Goal: Information Seeking & Learning: Learn about a topic

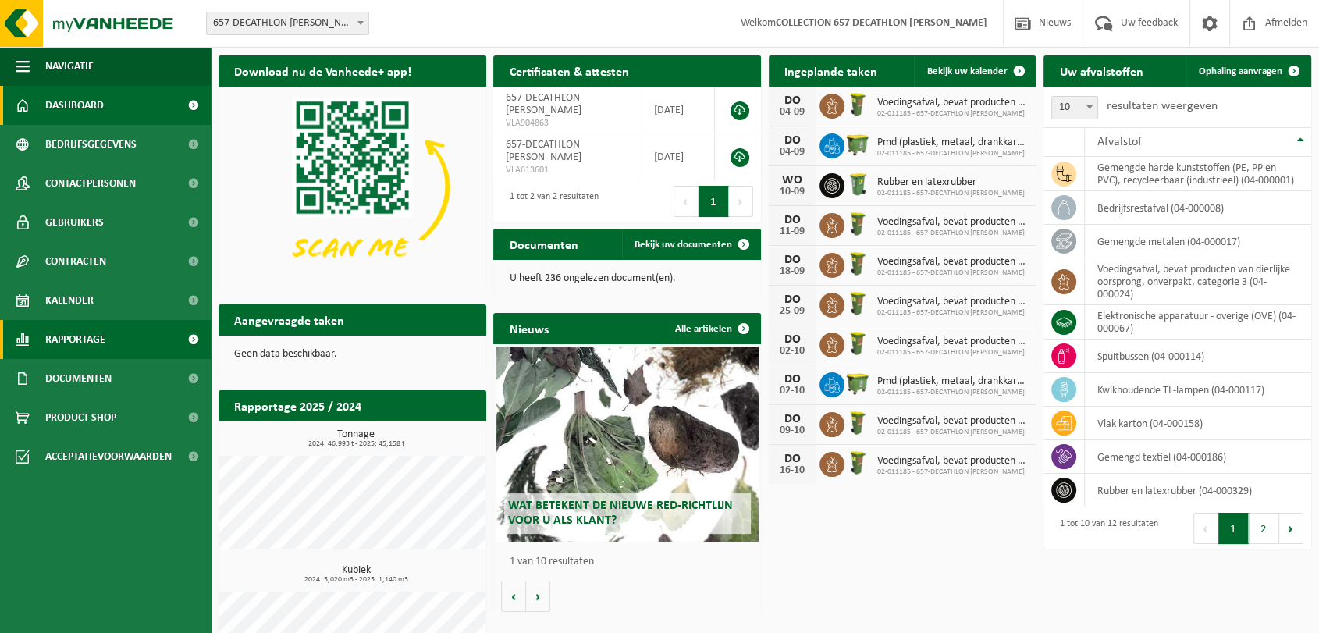
click at [100, 340] on span "Rapportage" at bounding box center [75, 339] width 60 height 39
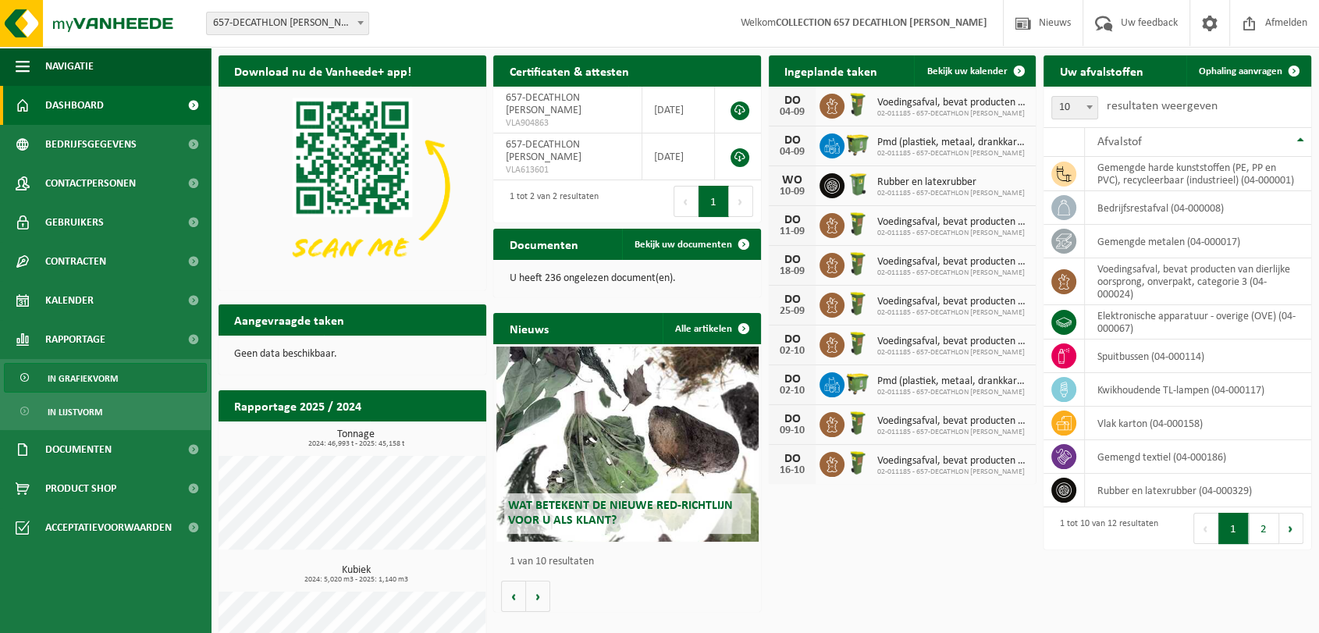
click at [131, 376] on link "In grafiekvorm" at bounding box center [105, 378] width 203 height 30
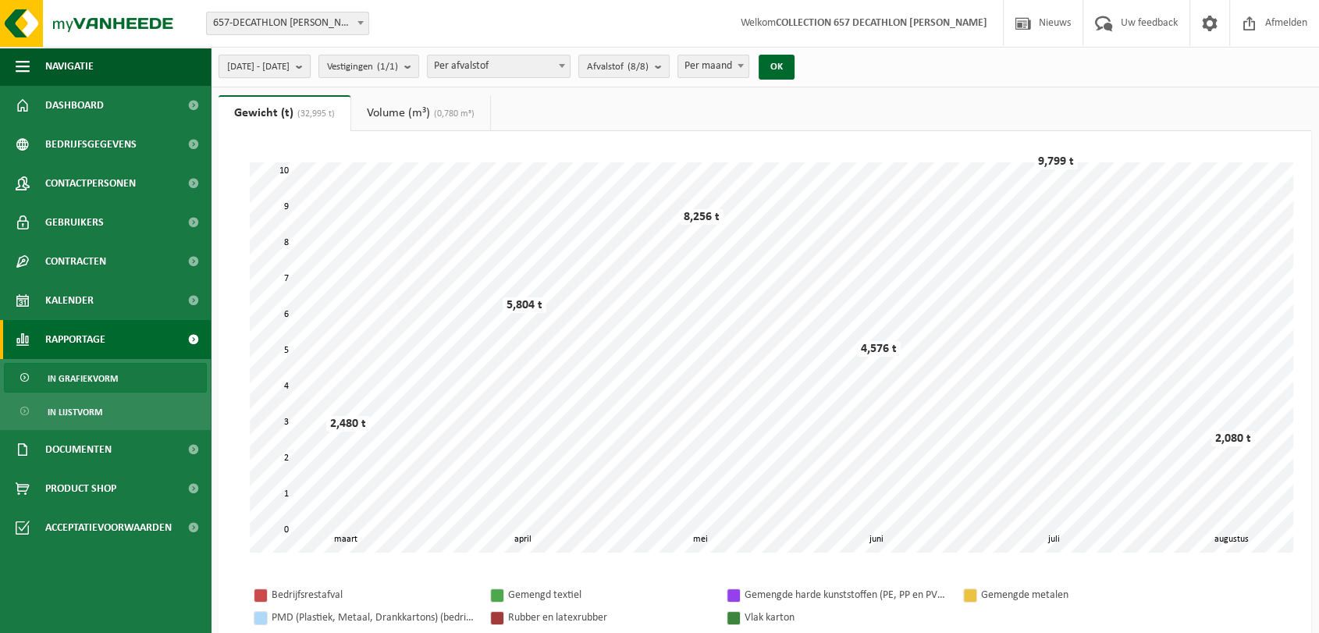
click at [311, 73] on button "[DATE] - [DATE]" at bounding box center [265, 66] width 92 height 23
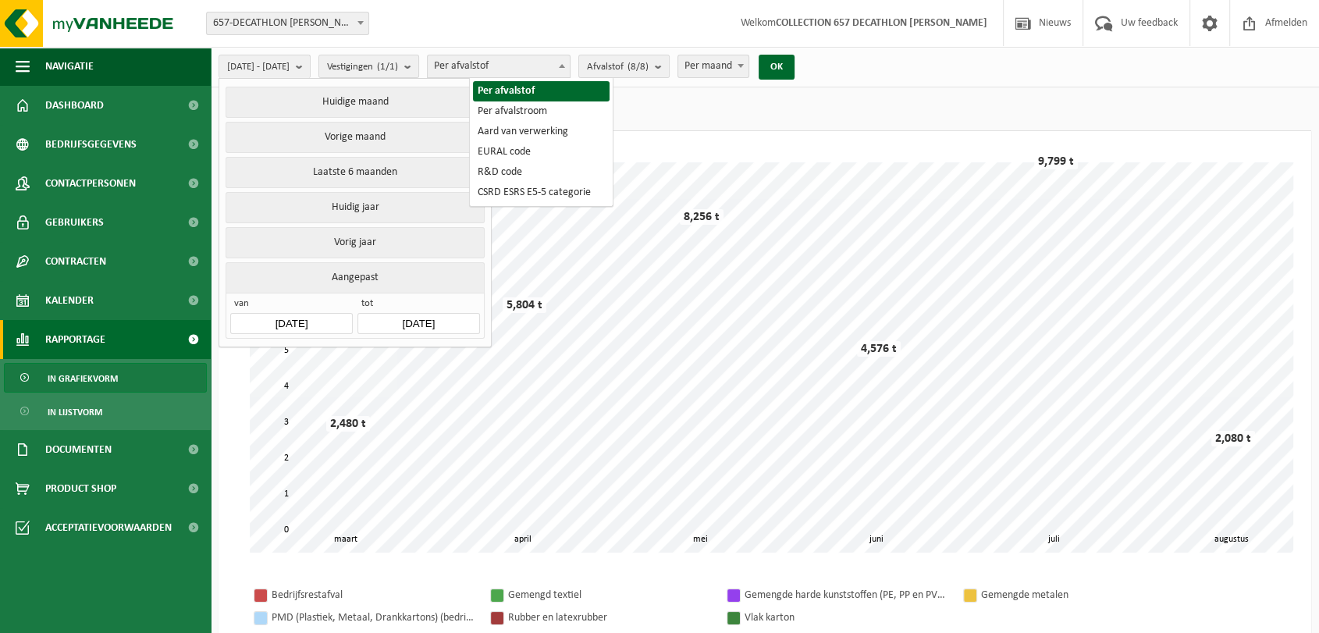
click at [570, 62] on span "Per afvalstof" at bounding box center [499, 66] width 142 height 22
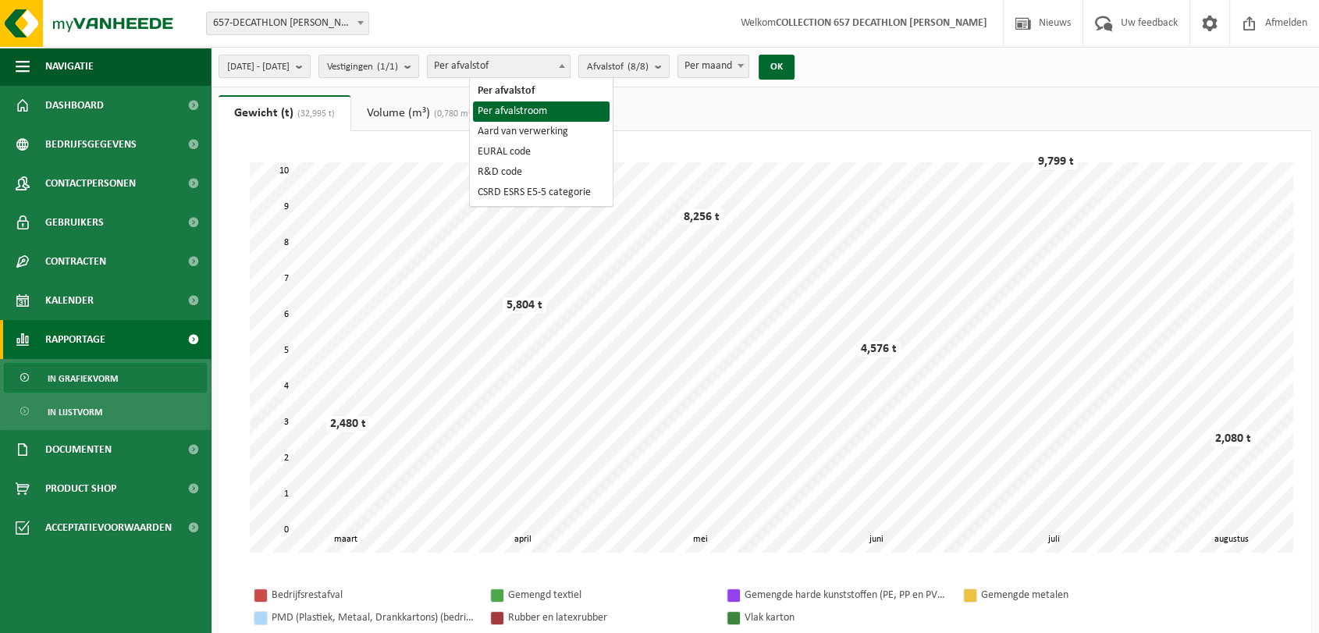
select select "2"
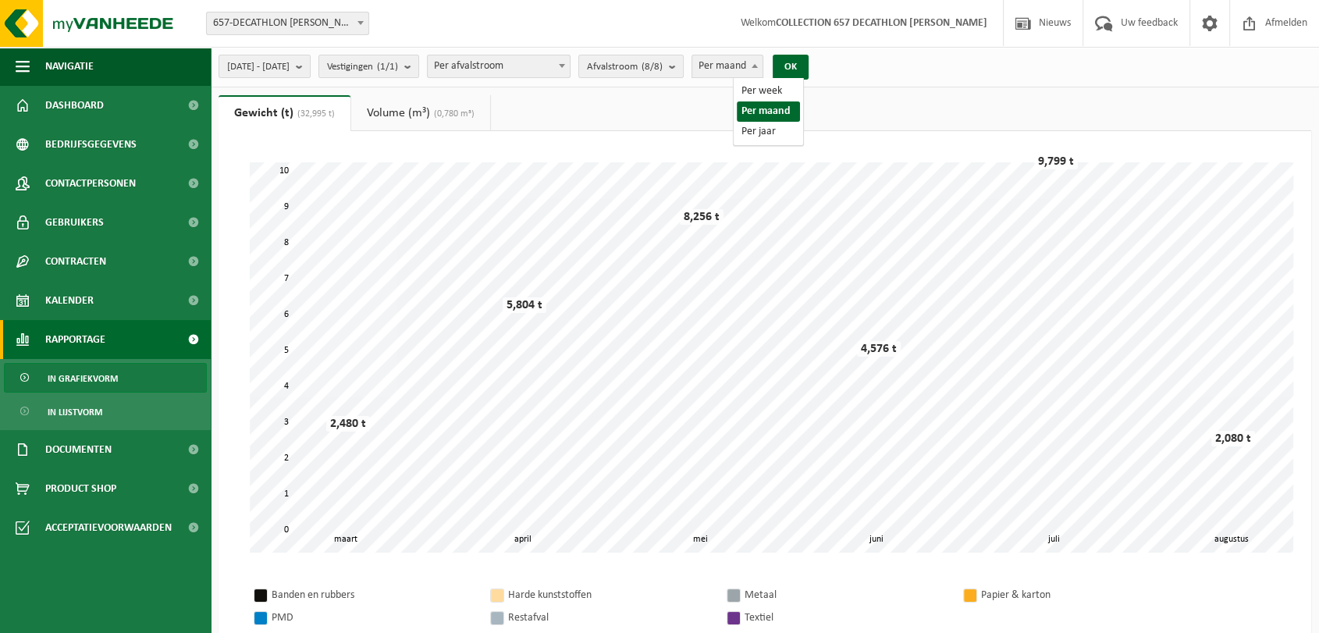
click at [763, 66] on span "Per maand" at bounding box center [727, 66] width 70 height 22
click at [525, 70] on span "Per afvalstroom" at bounding box center [499, 66] width 142 height 22
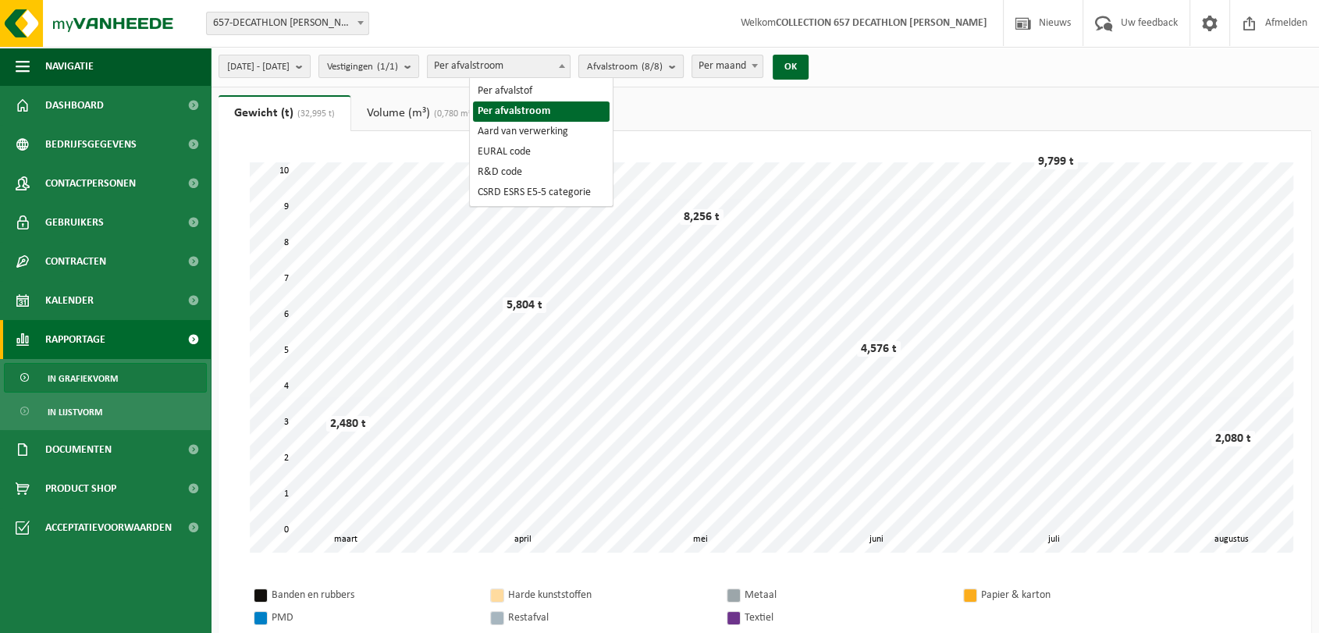
click at [663, 67] on span "Afvalstroom (8/8)" at bounding box center [625, 66] width 76 height 23
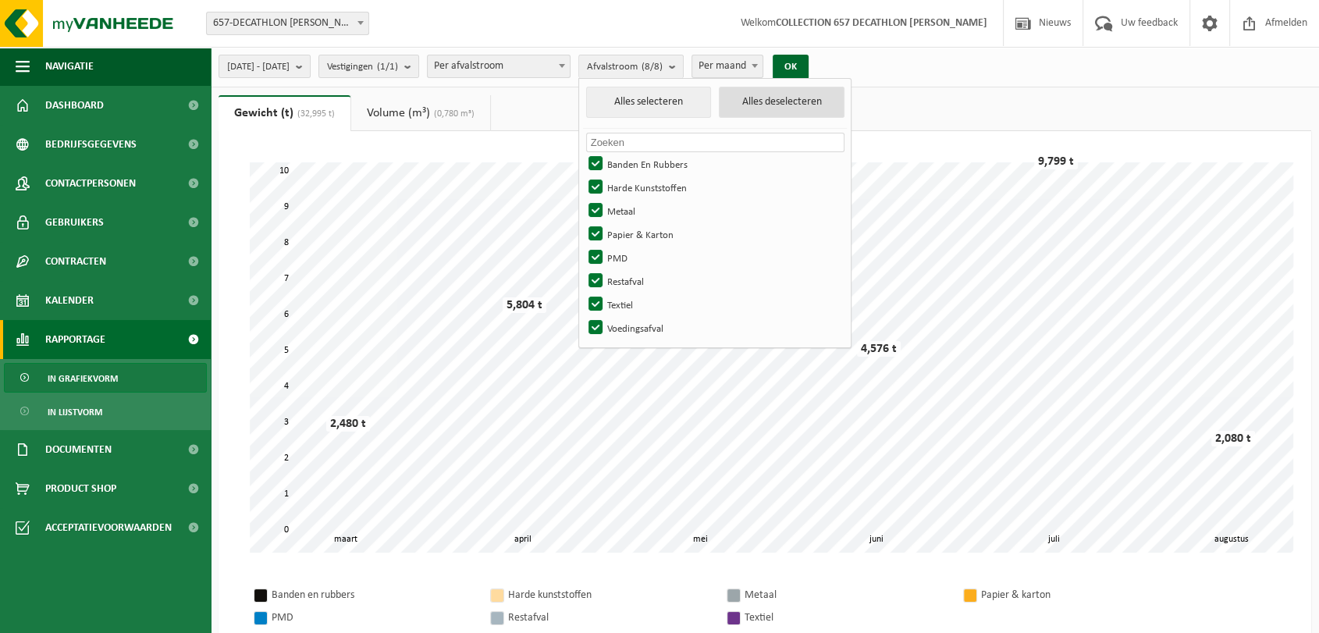
click at [803, 98] on button "Alles deselecteren" at bounding box center [782, 102] width 126 height 31
checkbox input "false"
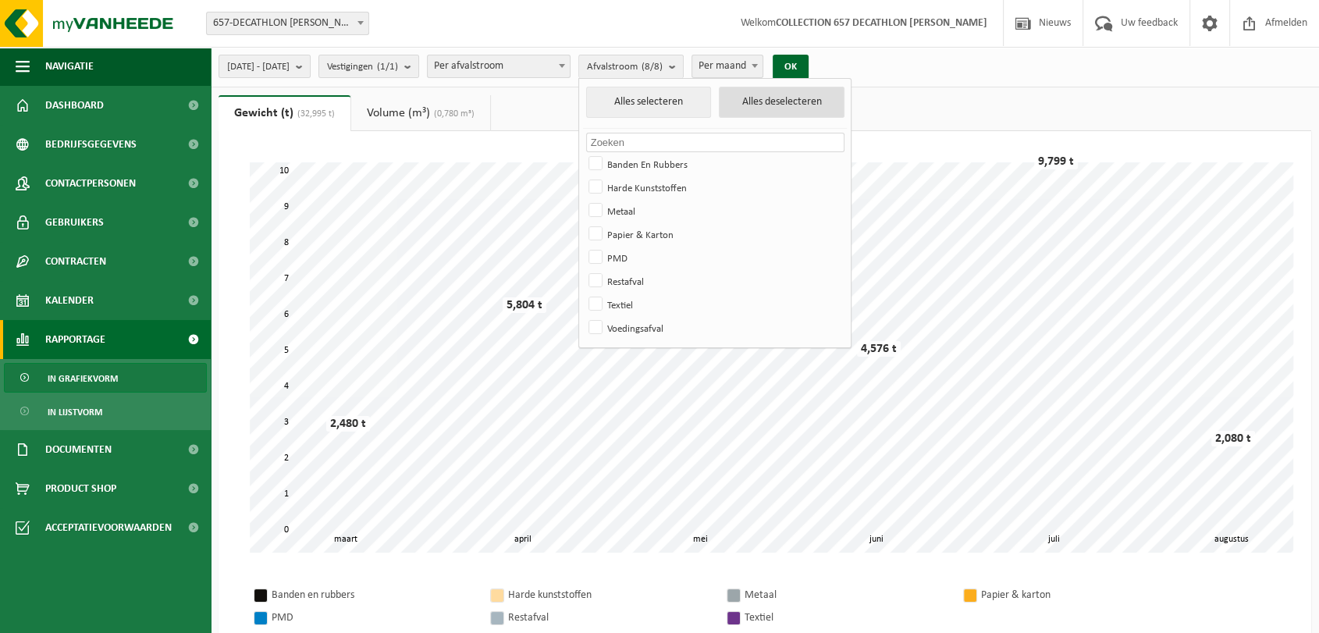
checkbox input "false"
click at [632, 276] on label "Restafval" at bounding box center [714, 280] width 258 height 23
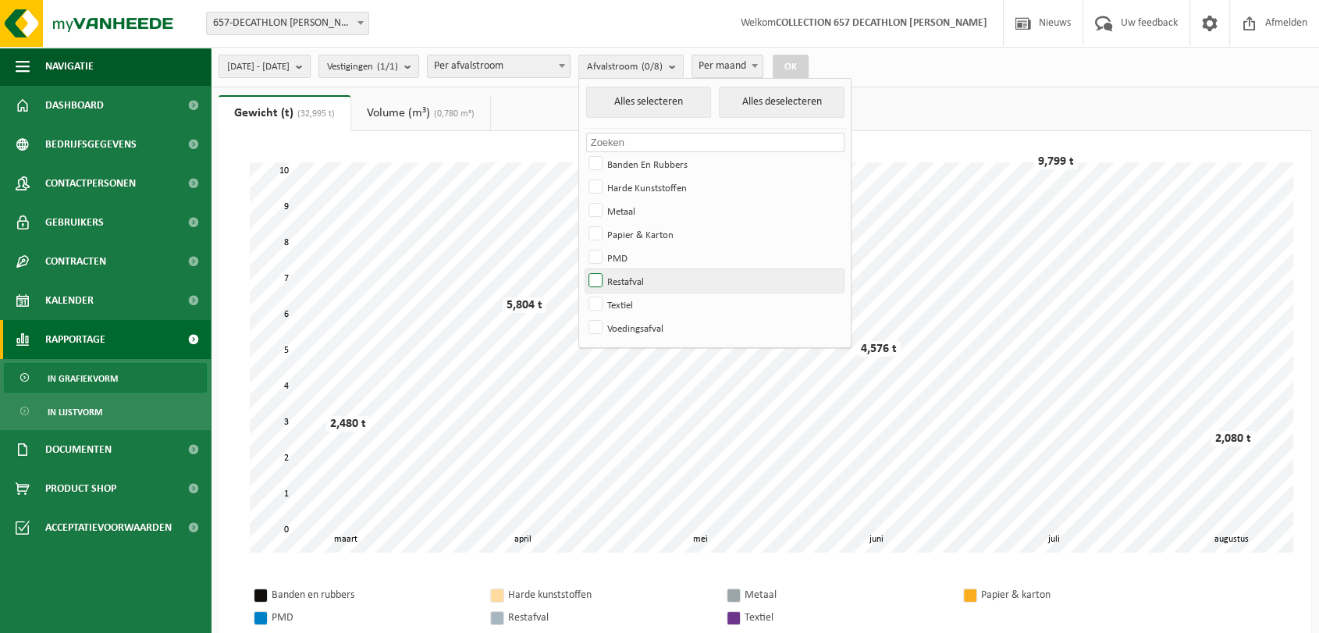
click at [583, 269] on input "Restafval" at bounding box center [582, 269] width 1 height 1
checkbox input "true"
click at [809, 68] on button "OK" at bounding box center [791, 67] width 36 height 25
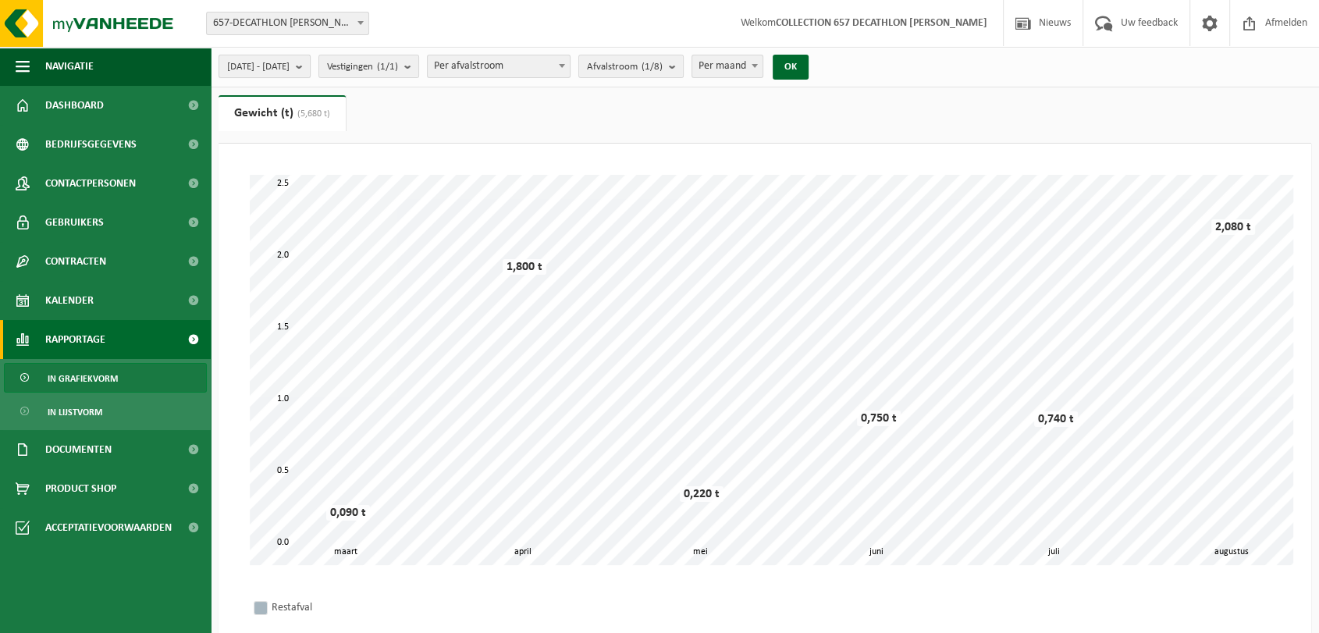
click at [290, 65] on span "[DATE] - [DATE]" at bounding box center [258, 66] width 62 height 23
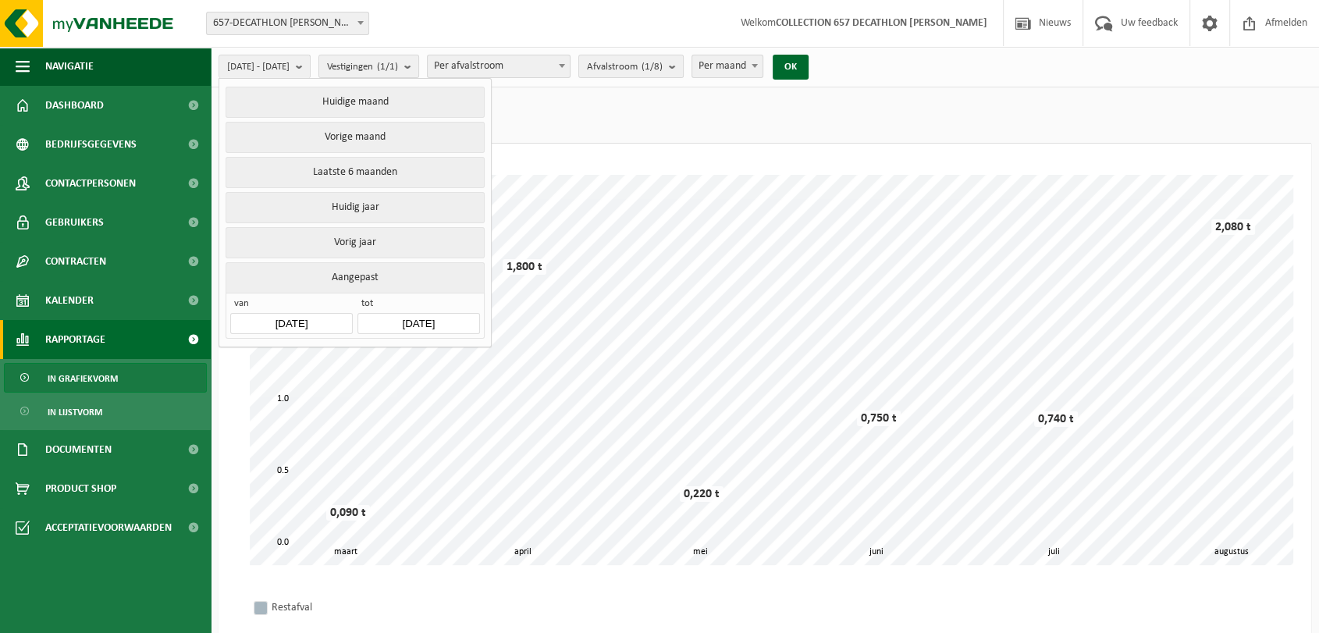
click at [493, 114] on ul "Gewicht (t) (5,680 t) Volume (m³) (0,780 m³)" at bounding box center [765, 119] width 1093 height 48
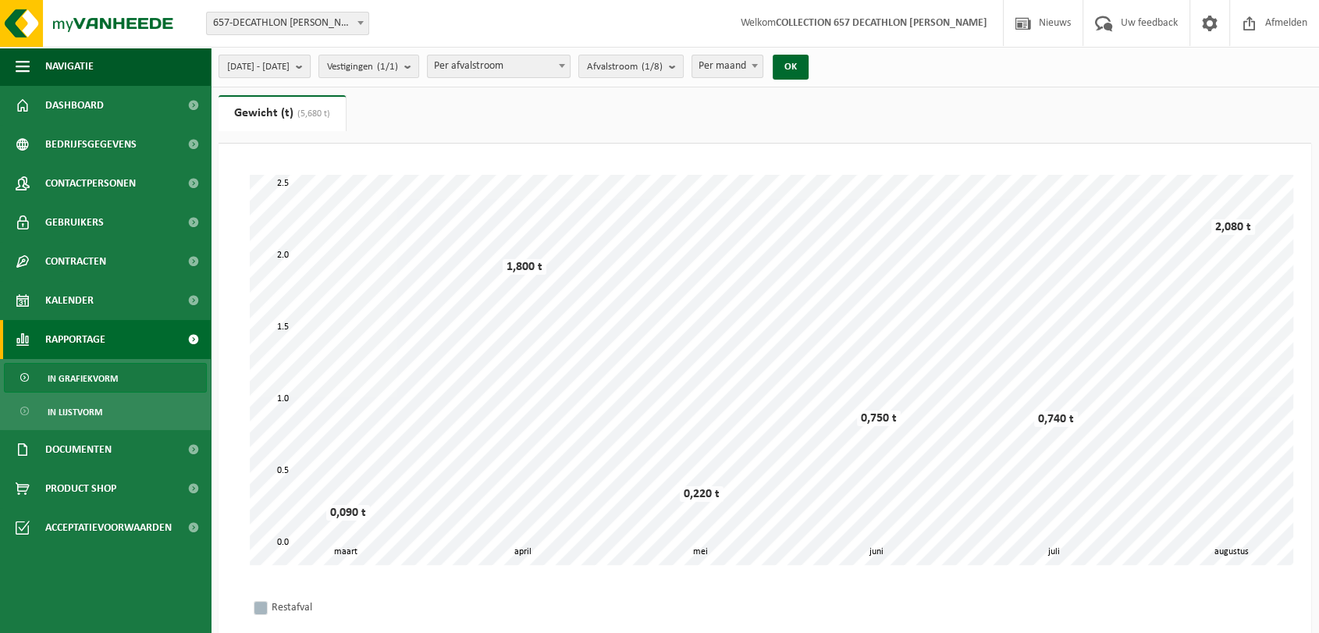
click at [290, 66] on span "[DATE] - [DATE]" at bounding box center [258, 66] width 62 height 23
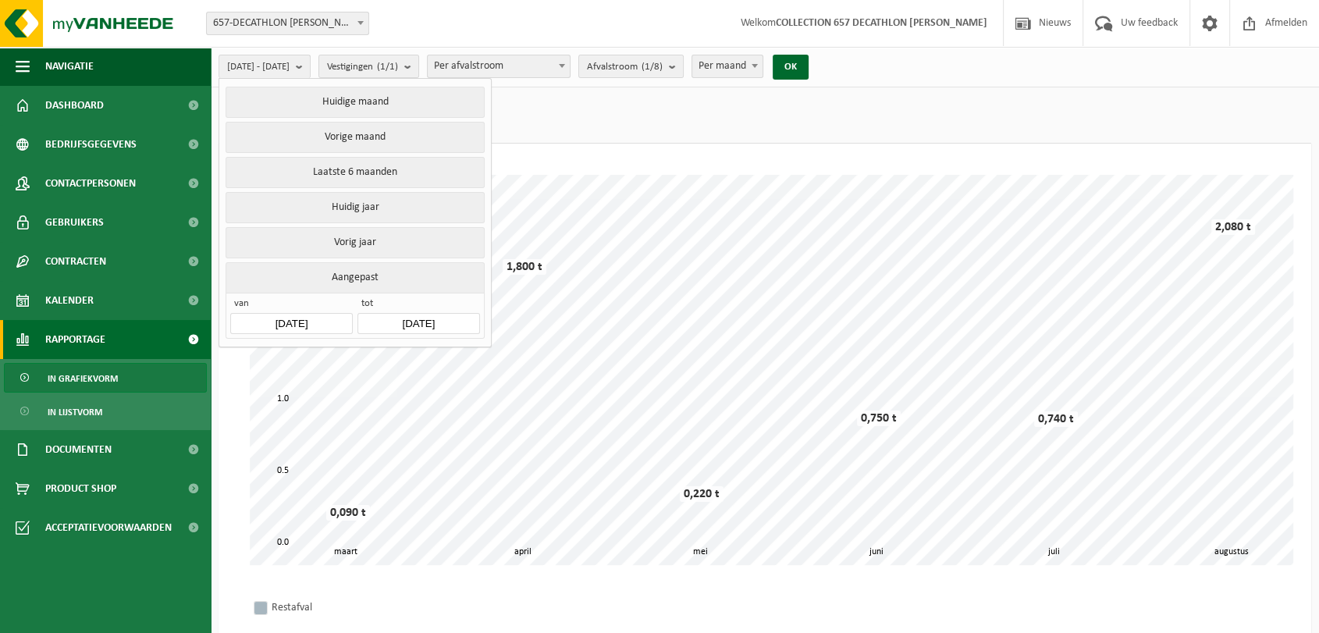
click at [315, 315] on input "[DATE]" at bounding box center [291, 323] width 122 height 21
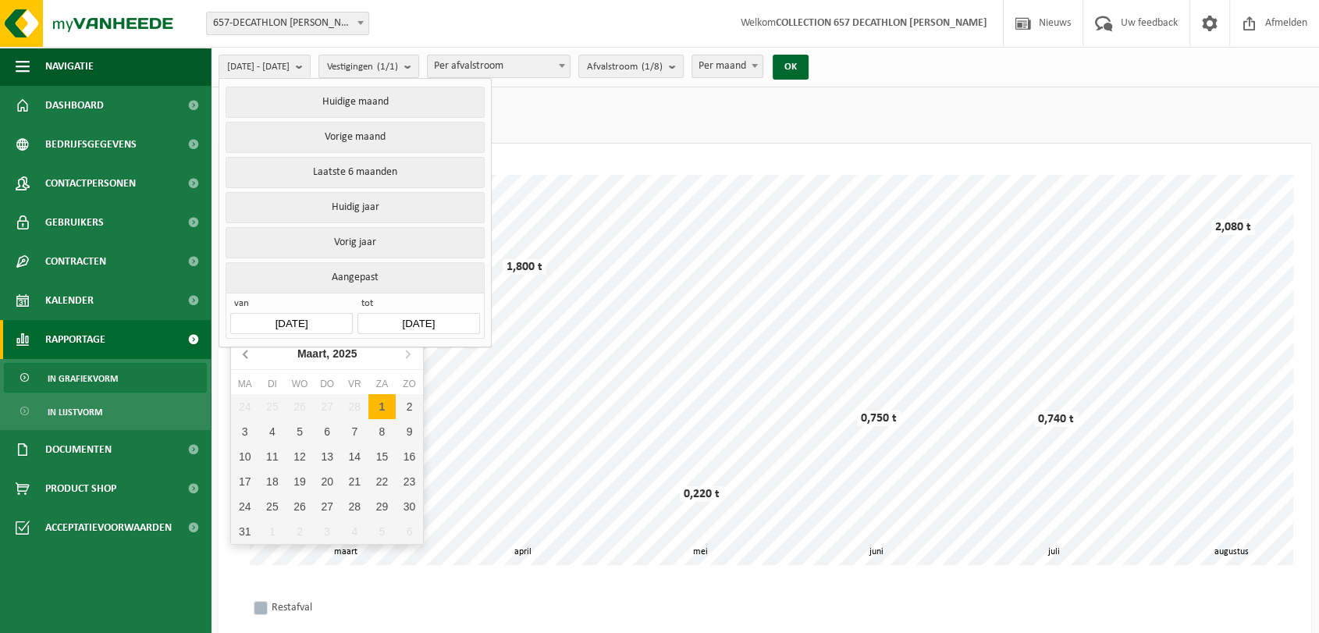
click at [249, 354] on icon at bounding box center [246, 353] width 25 height 25
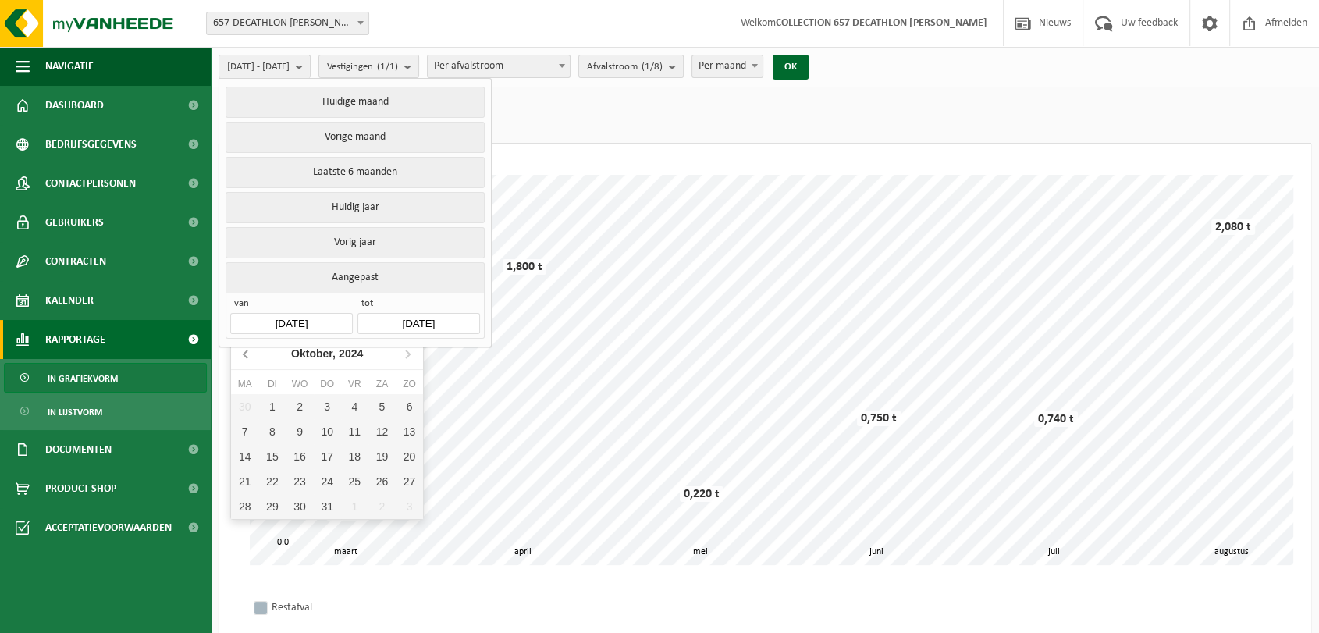
click at [249, 354] on icon at bounding box center [246, 353] width 25 height 25
click at [376, 409] on div "1" at bounding box center [381, 406] width 27 height 25
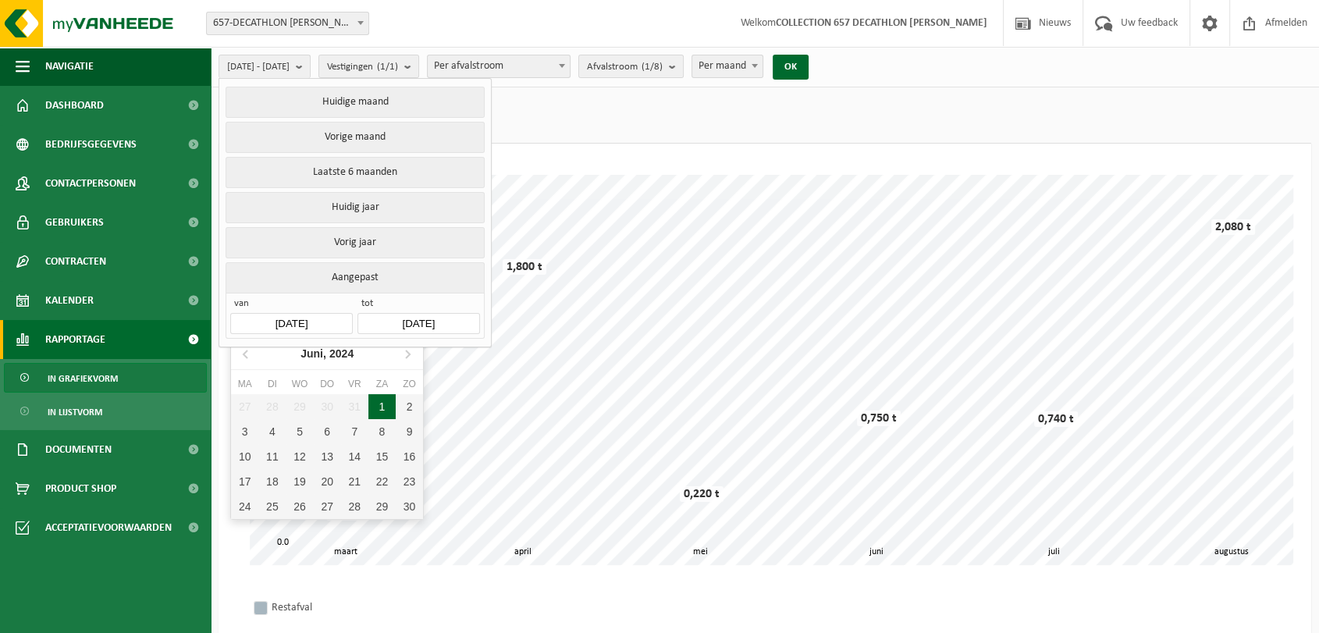
type input "[DATE]"
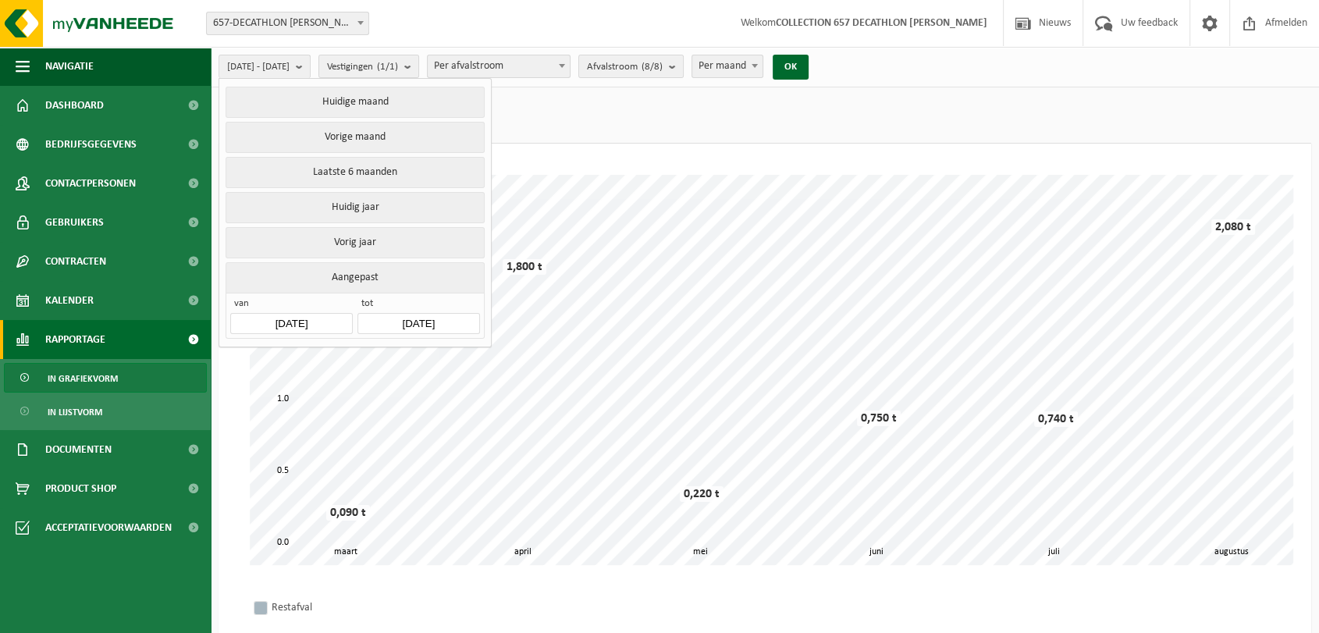
click at [435, 313] on input "[DATE]" at bounding box center [419, 323] width 122 height 21
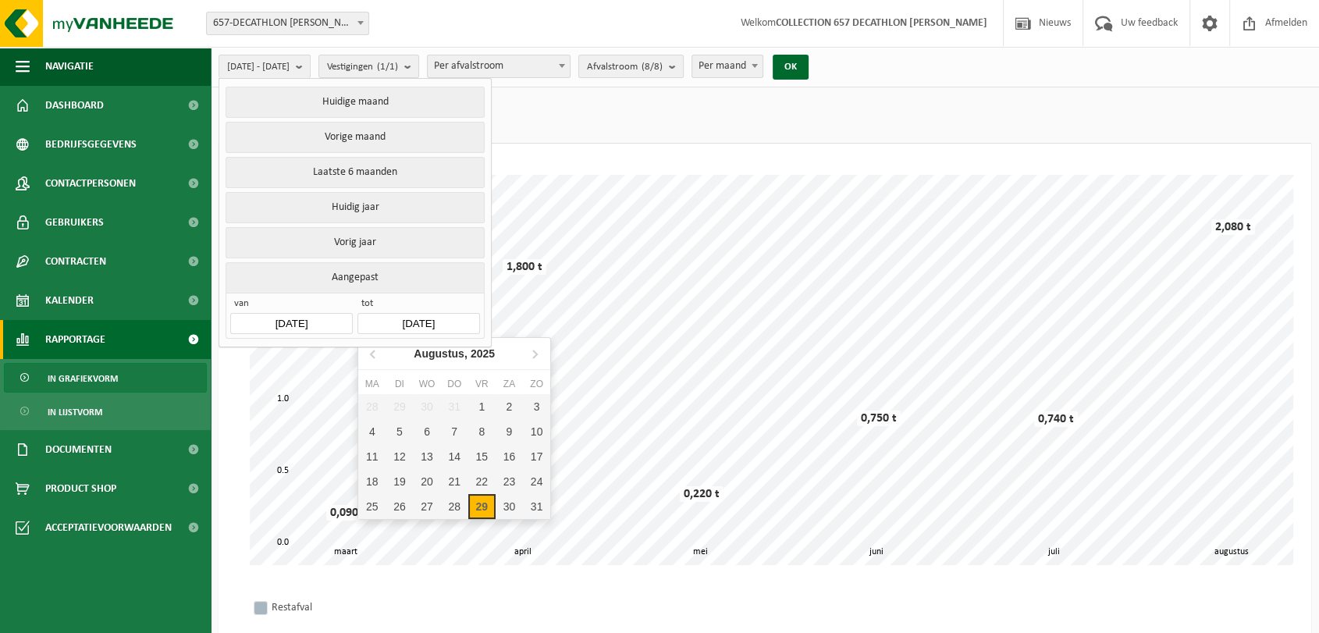
click at [481, 500] on div "29" at bounding box center [481, 506] width 27 height 25
type input "[DATE]"
click at [481, 506] on div "29" at bounding box center [481, 506] width 27 height 25
type input "[DATE]"
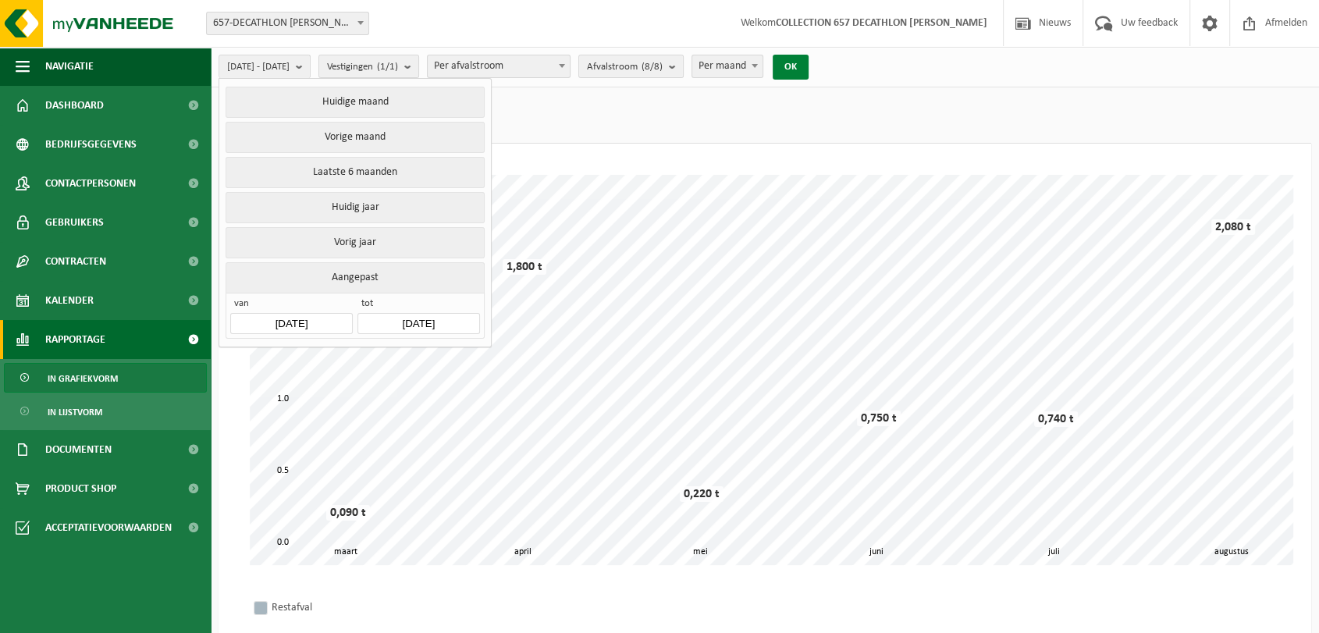
click at [809, 75] on button "OK" at bounding box center [791, 67] width 36 height 25
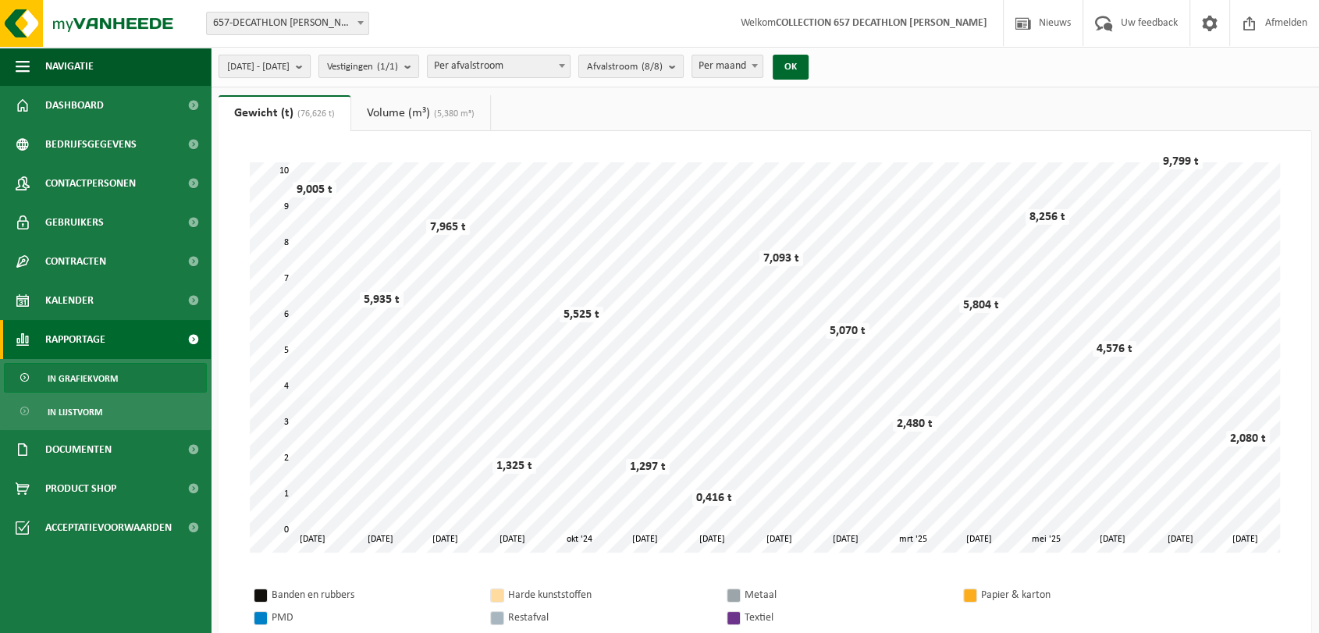
click at [290, 68] on span "[DATE] - [DATE]" at bounding box center [258, 66] width 62 height 23
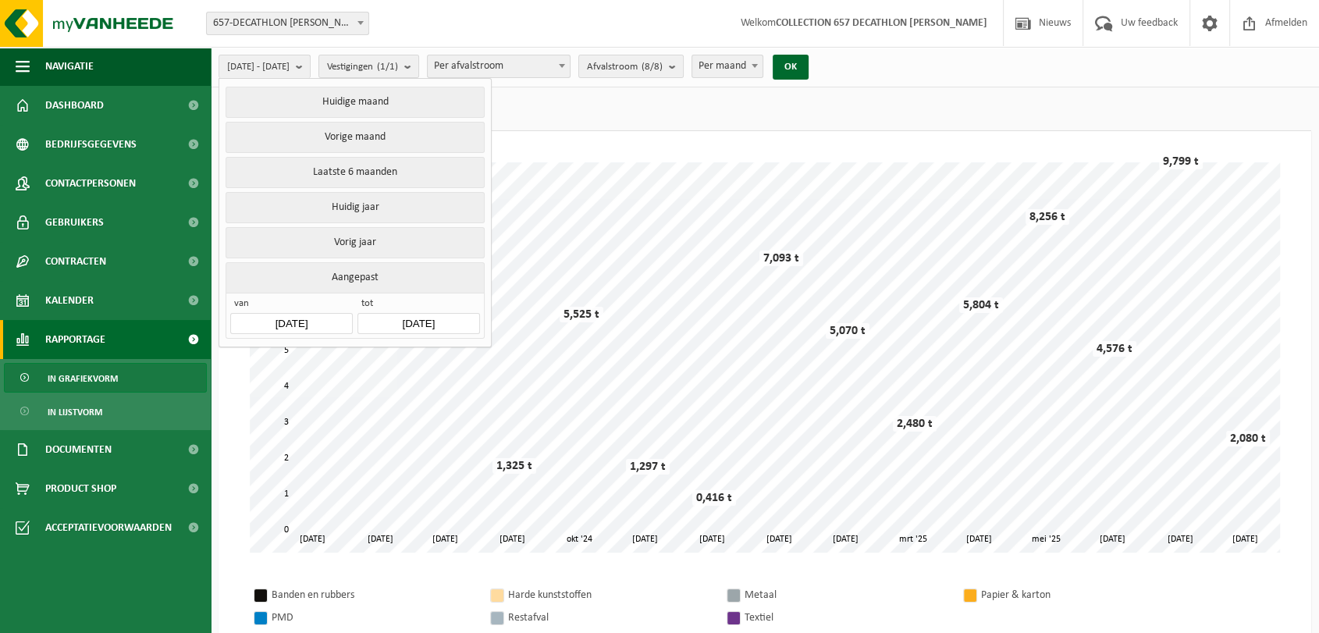
click at [411, 318] on input "[DATE]" at bounding box center [419, 323] width 122 height 21
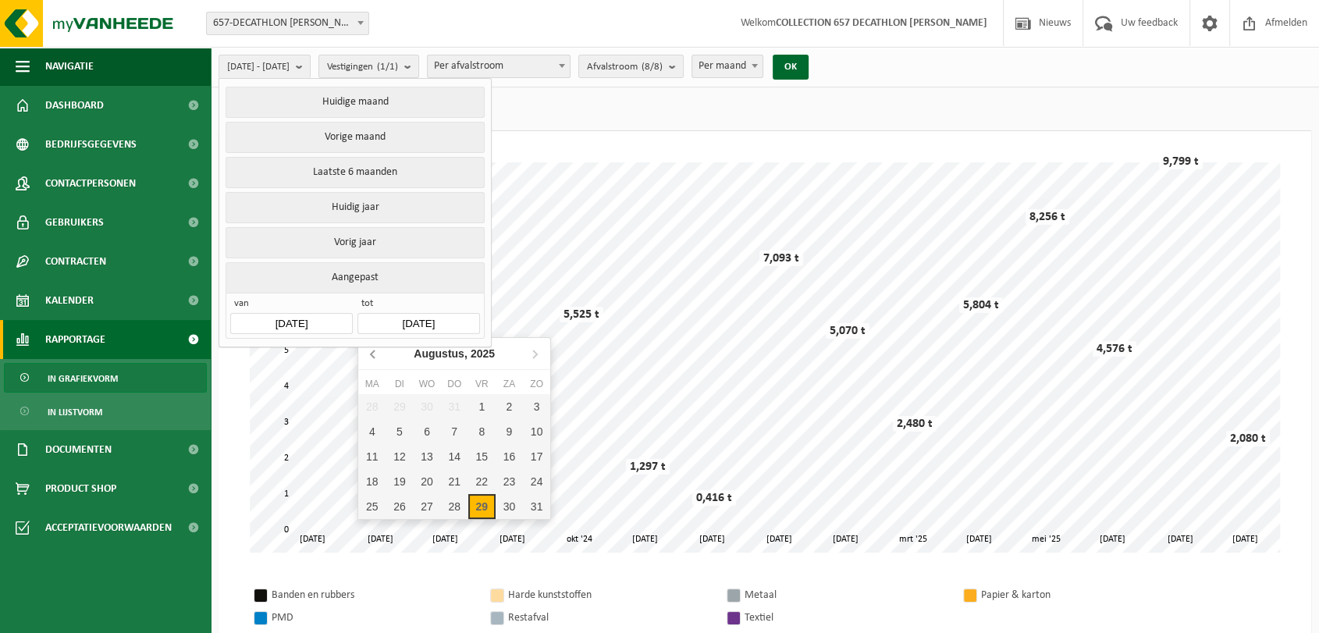
click at [371, 354] on icon at bounding box center [373, 354] width 4 height 8
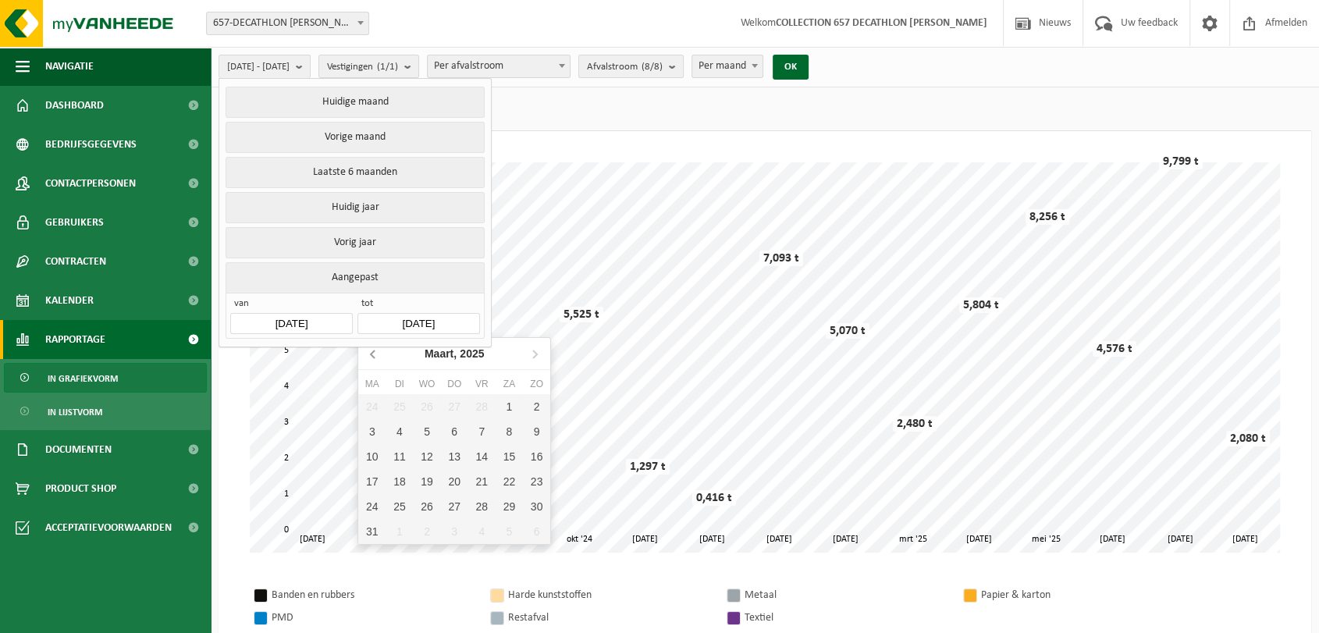
click at [371, 354] on icon at bounding box center [373, 354] width 4 height 8
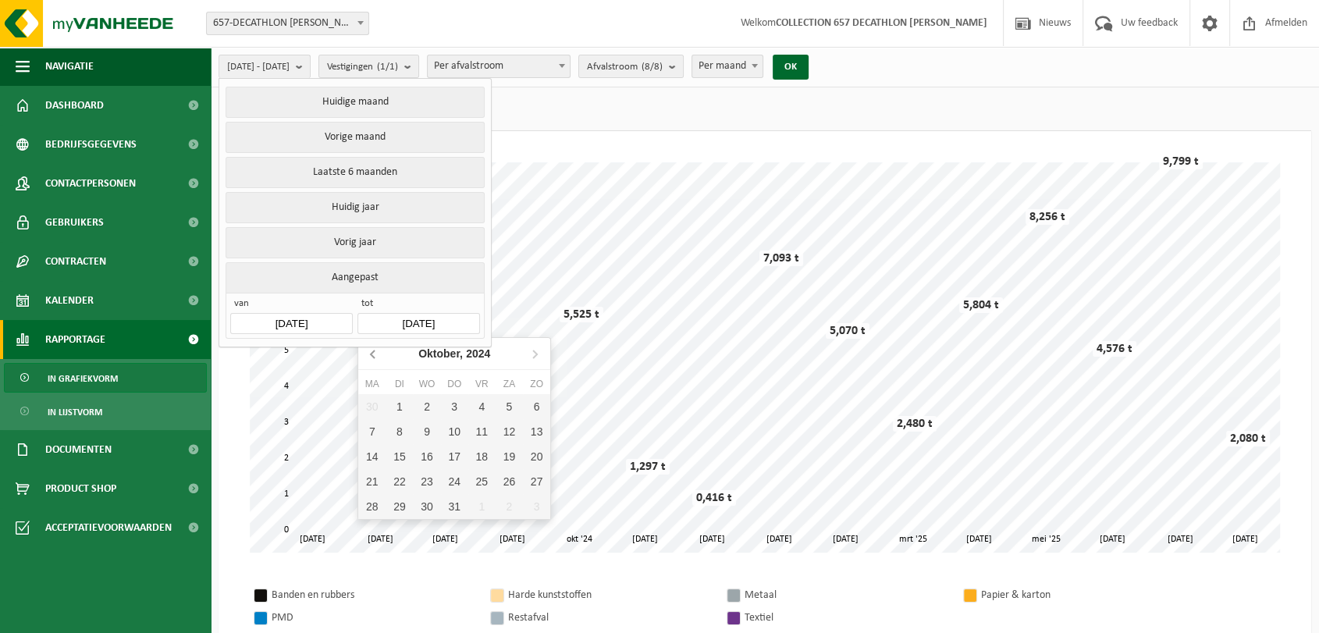
click at [371, 354] on icon at bounding box center [373, 354] width 4 height 8
click at [461, 506] on div "29" at bounding box center [454, 506] width 27 height 25
type input "[DATE]"
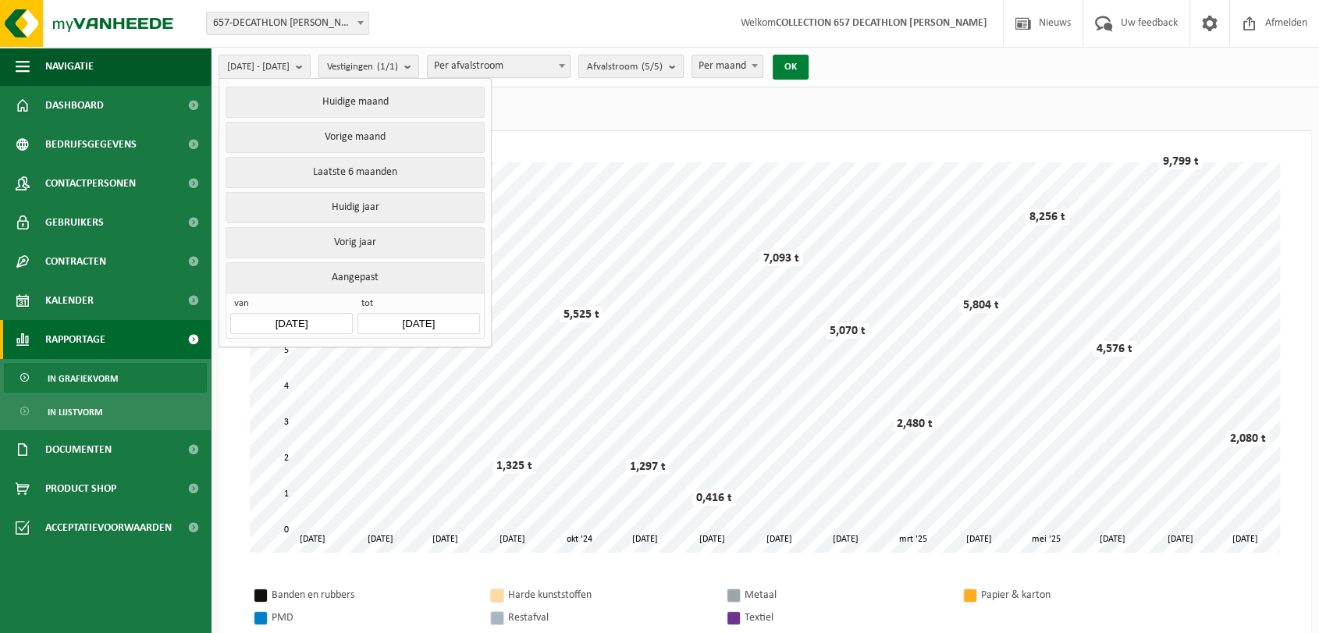
click at [809, 58] on button "OK" at bounding box center [791, 67] width 36 height 25
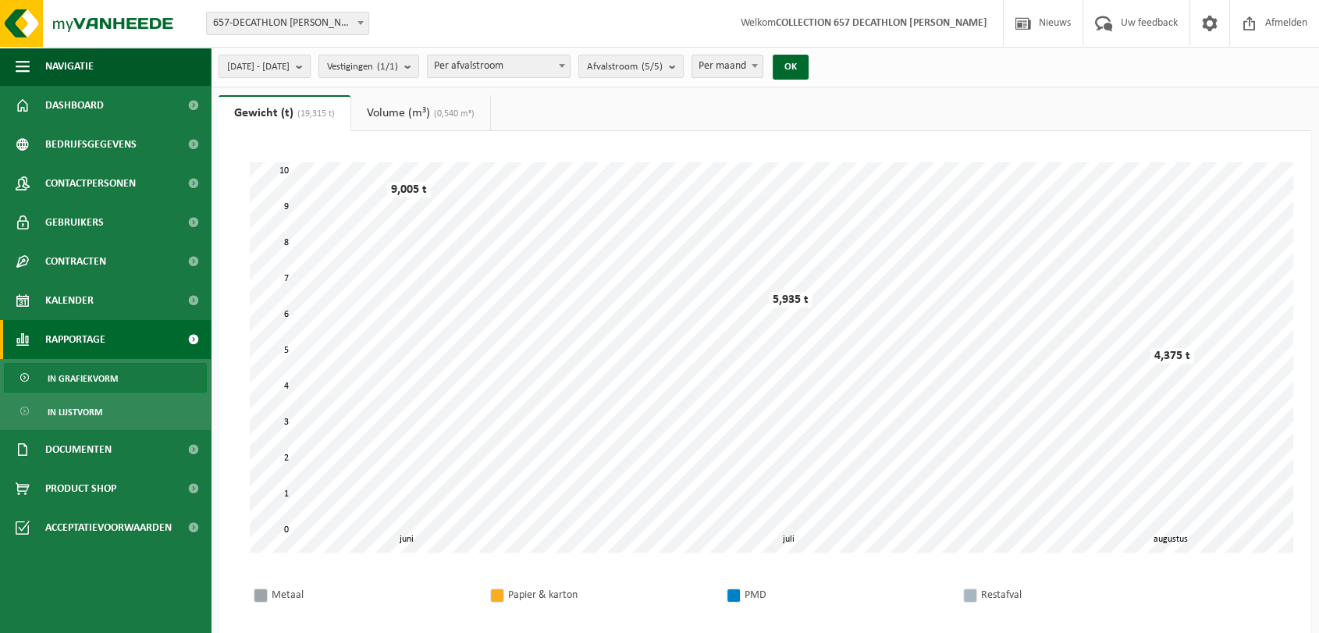
click at [753, 72] on span "Per maand" at bounding box center [727, 66] width 70 height 22
click at [655, 62] on span "Afvalstroom (5/5)" at bounding box center [625, 66] width 76 height 23
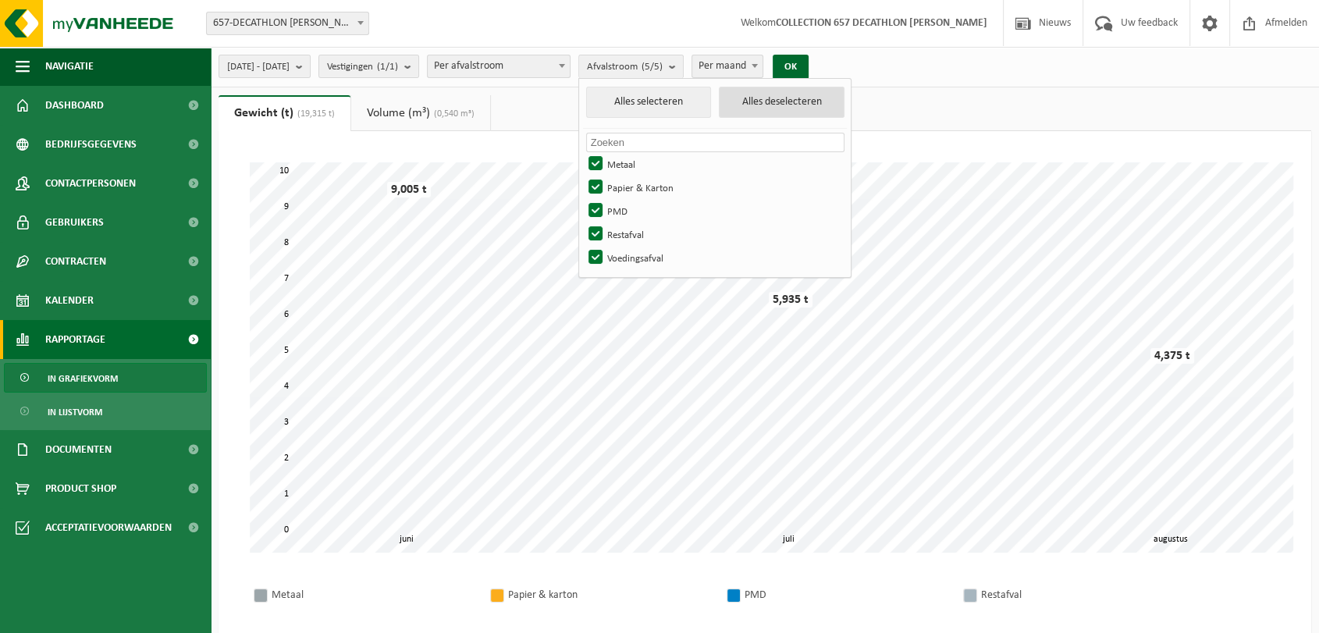
click at [793, 101] on button "Alles deselecteren" at bounding box center [782, 102] width 126 height 31
checkbox input "false"
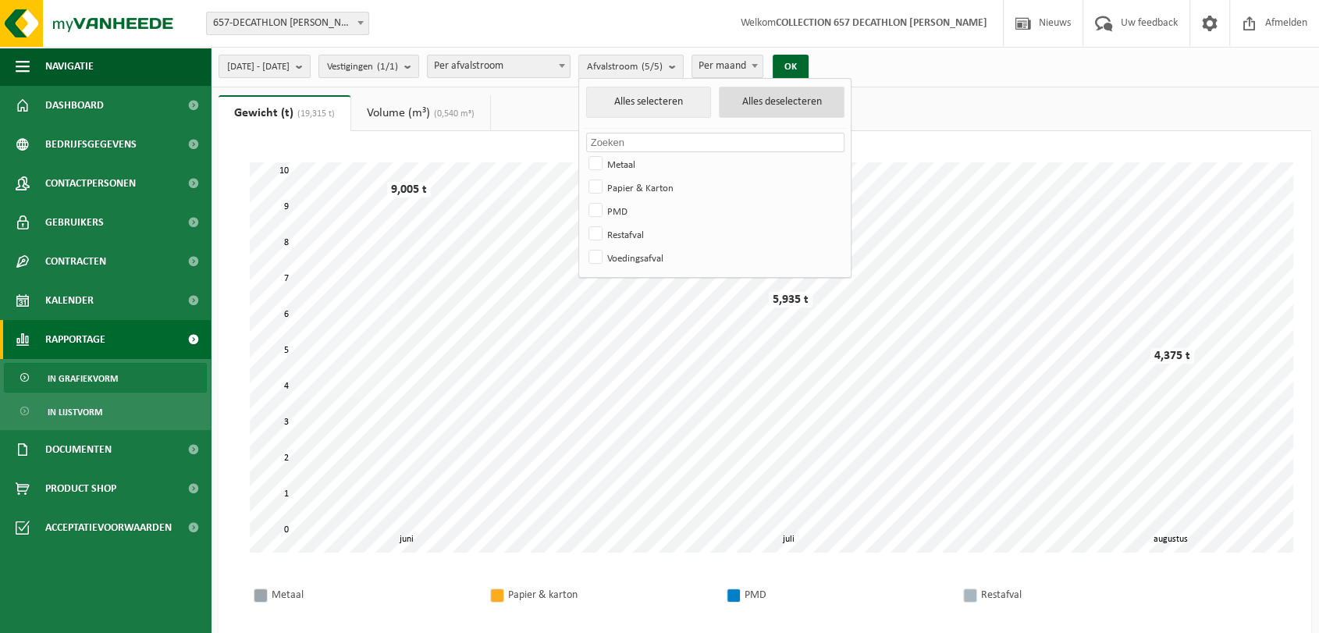
checkbox input "false"
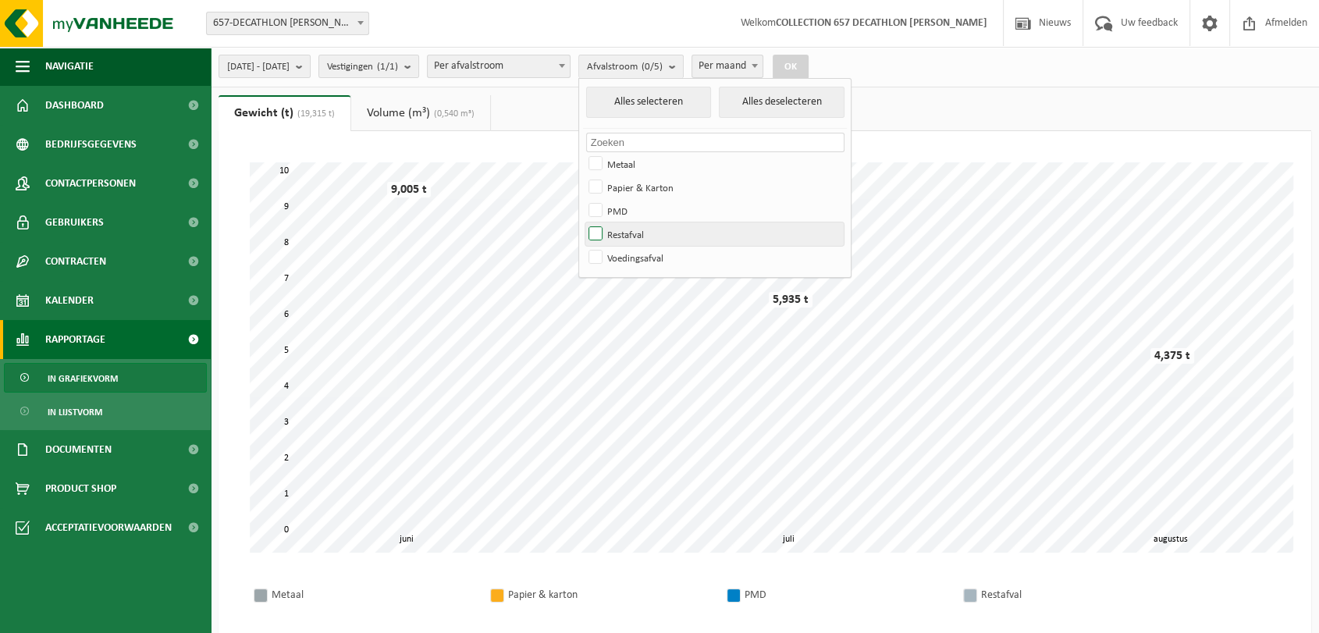
click at [637, 230] on label "Restafval" at bounding box center [714, 233] width 258 height 23
click at [583, 222] on input "Restafval" at bounding box center [582, 222] width 1 height 1
checkbox input "true"
click at [809, 63] on button "OK" at bounding box center [791, 67] width 36 height 25
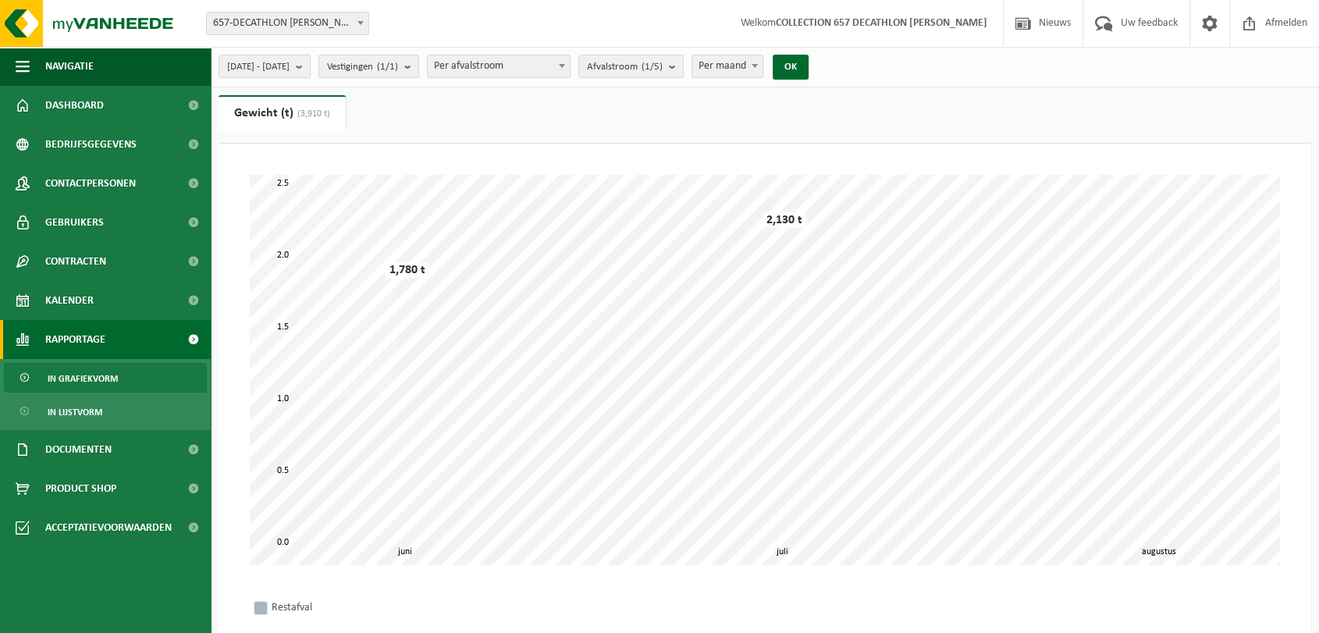
click at [425, 155] on div "Even geduld. Door [PERSON_NAME] hoeveelheid gegevens duurt het laden even. juli…" at bounding box center [765, 397] width 1093 height 507
click at [481, 132] on ul "Gewicht (t) (3,910 t) Volume (m³) (0,540 m³)" at bounding box center [765, 119] width 1093 height 48
click at [290, 75] on span "[DATE] - [DATE]" at bounding box center [258, 66] width 62 height 23
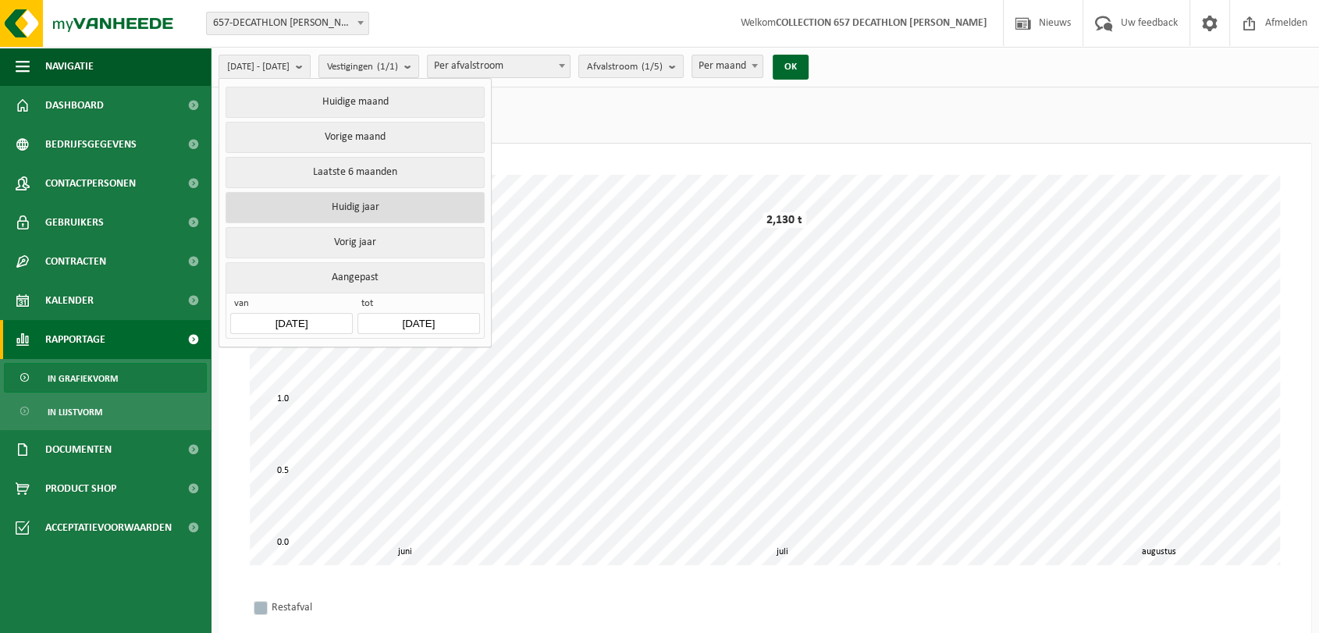
click at [322, 201] on button "Huidig jaar" at bounding box center [355, 207] width 258 height 31
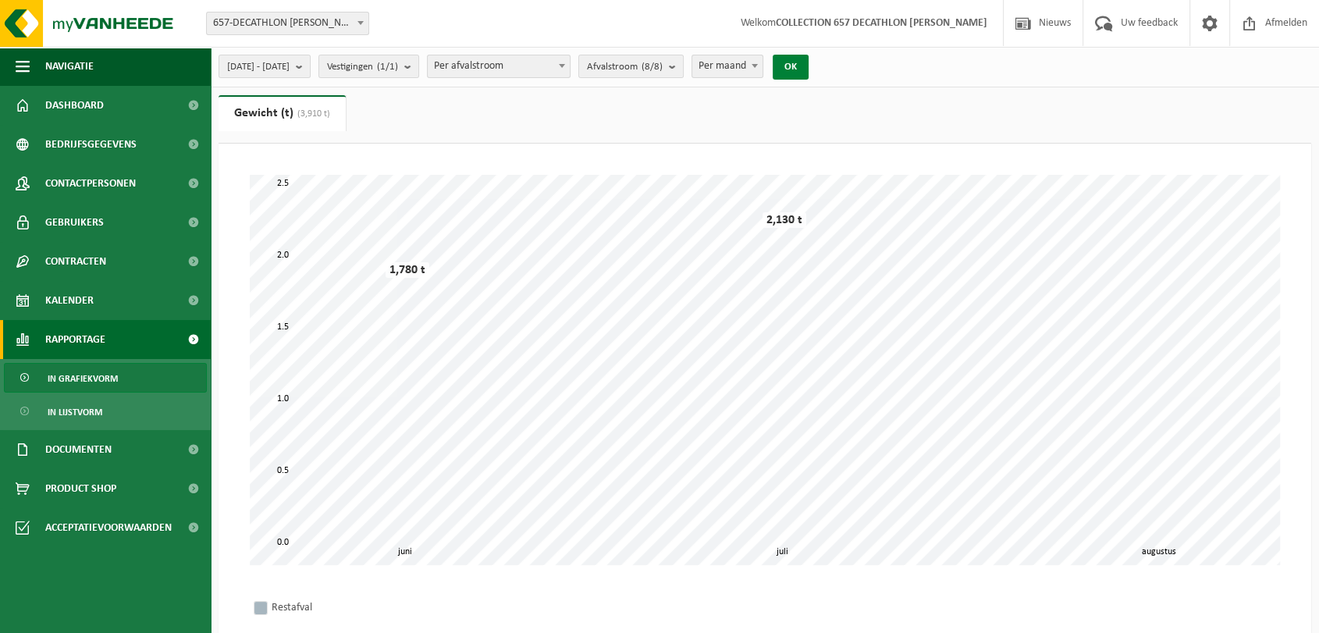
click at [809, 73] on button "OK" at bounding box center [791, 67] width 36 height 25
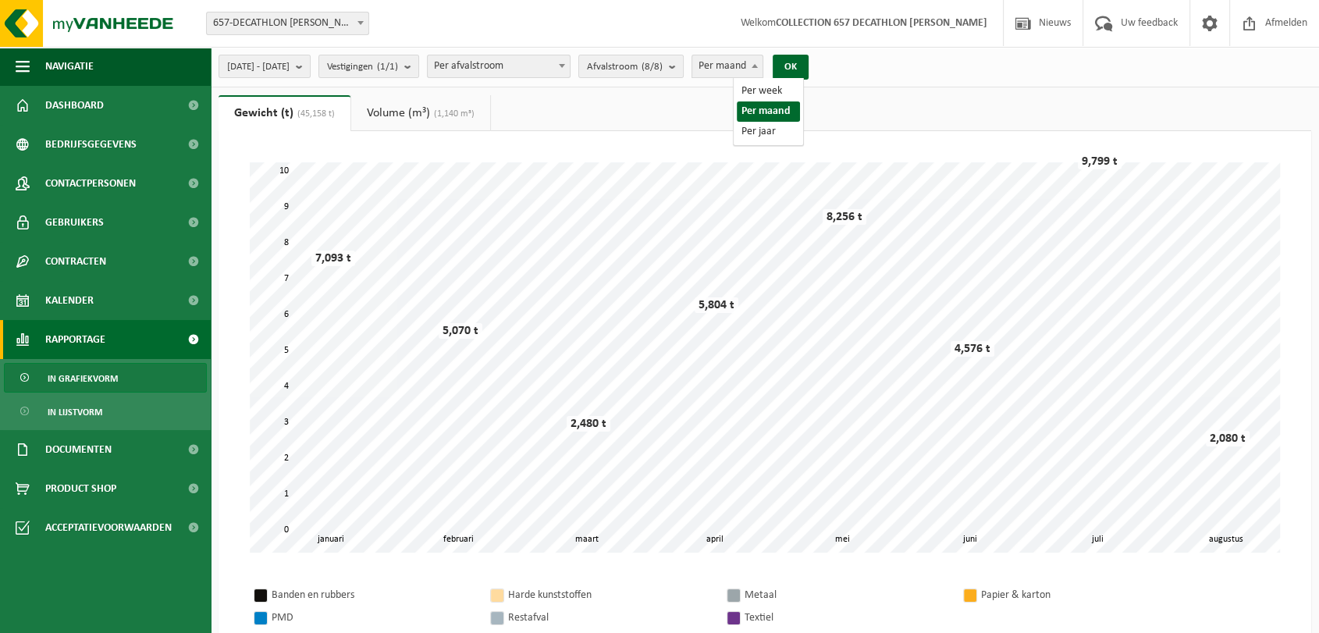
click at [763, 63] on span "Per maand" at bounding box center [727, 66] width 70 height 22
click at [663, 62] on count "(8/8)" at bounding box center [652, 67] width 21 height 10
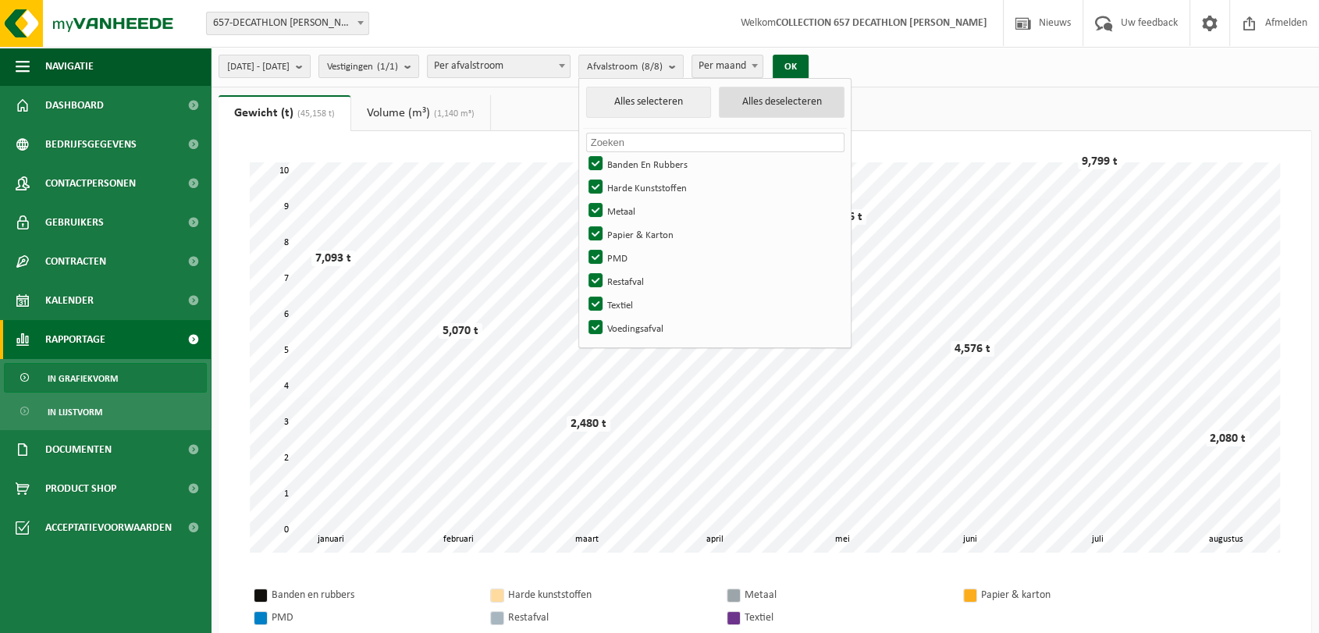
click at [818, 93] on button "Alles deselecteren" at bounding box center [782, 102] width 126 height 31
checkbox input "false"
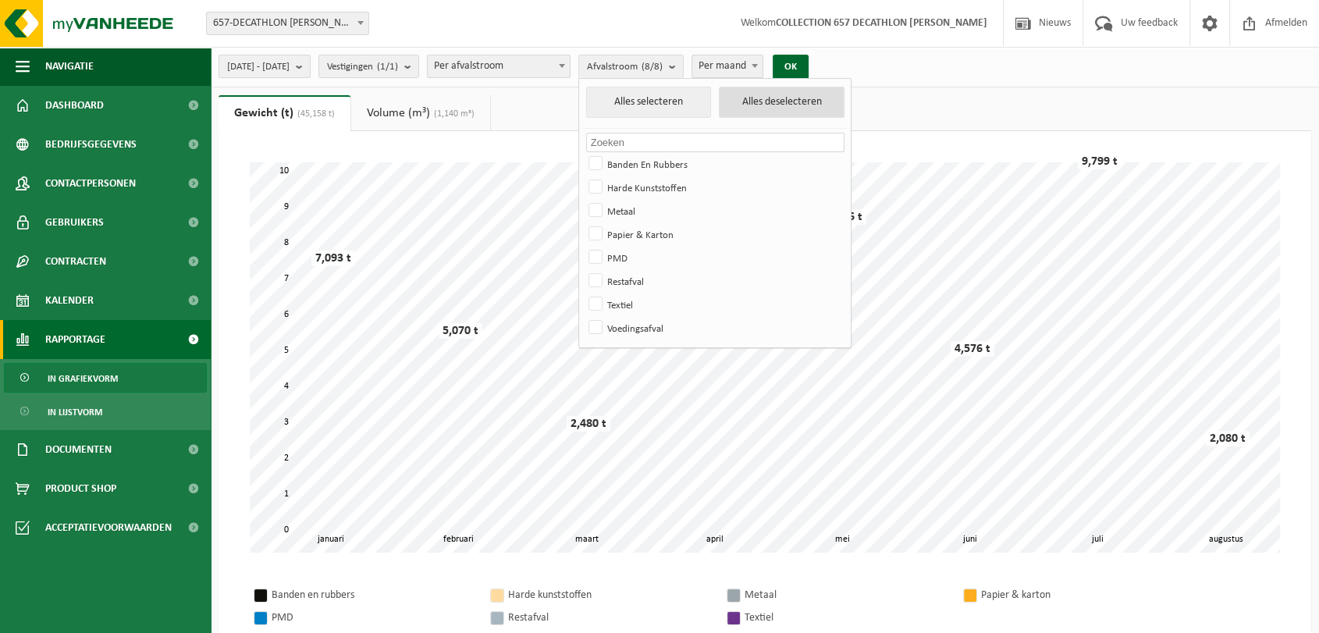
checkbox input "false"
click at [642, 280] on label "Restafval" at bounding box center [714, 280] width 258 height 23
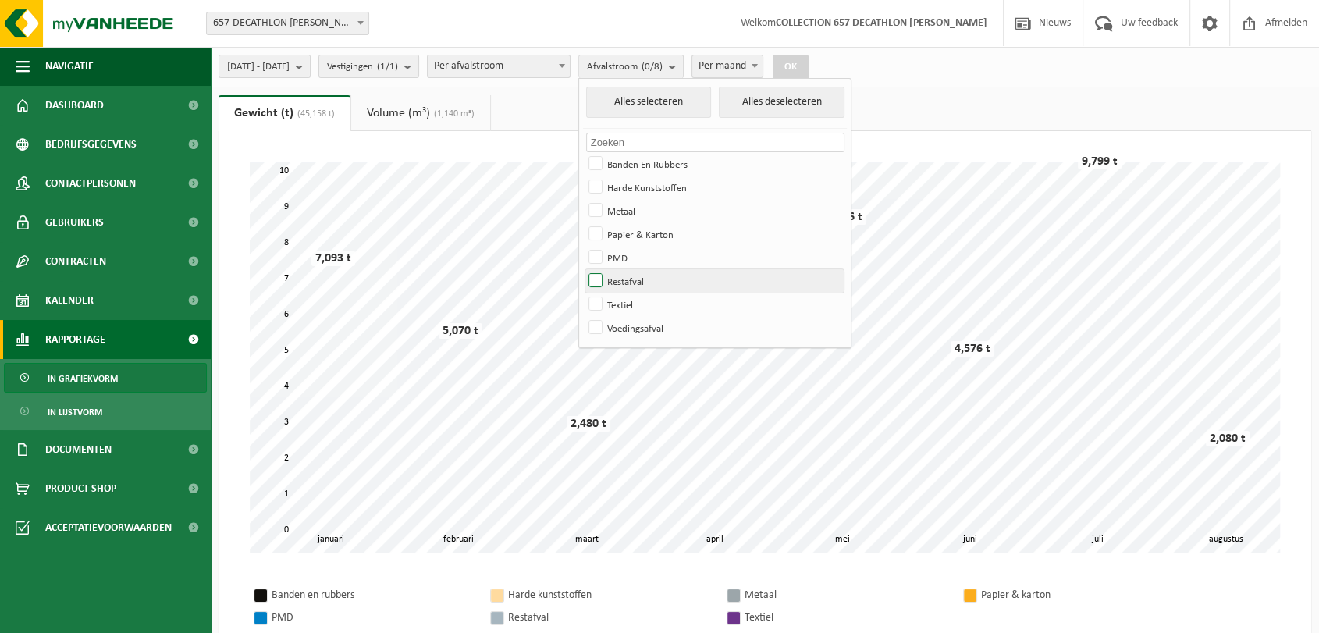
click at [583, 269] on input "Restafval" at bounding box center [582, 269] width 1 height 1
checkbox input "true"
click at [809, 65] on button "OK" at bounding box center [791, 67] width 36 height 25
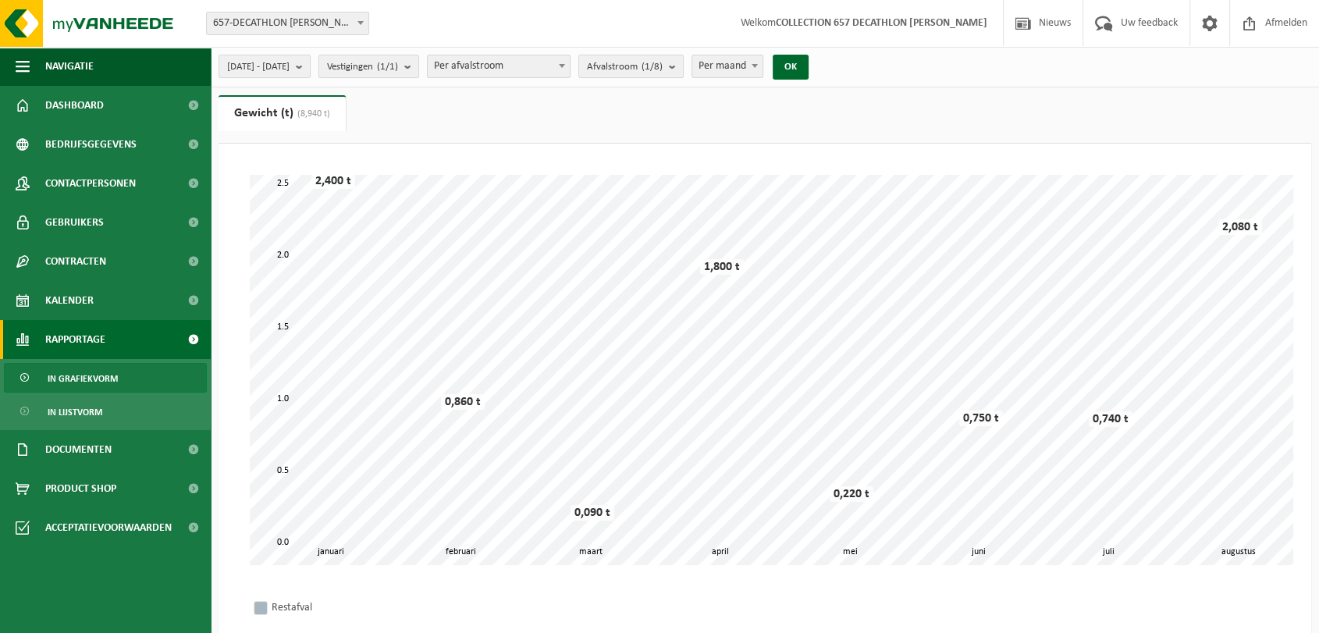
click at [481, 107] on ul "Gewicht (t) (8,940 t) Volume (m³) (1,140 m³)" at bounding box center [765, 119] width 1093 height 48
click at [290, 74] on span "[DATE] - [DATE]" at bounding box center [258, 66] width 62 height 23
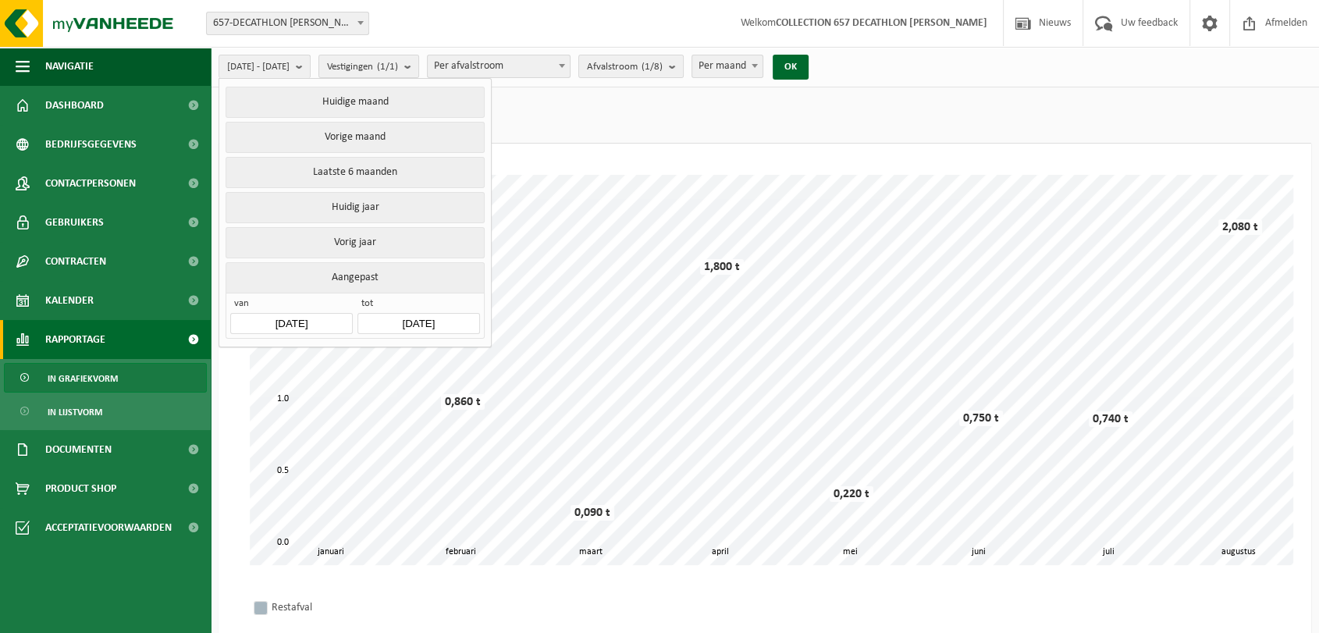
click at [300, 315] on input "[DATE]" at bounding box center [291, 323] width 122 height 21
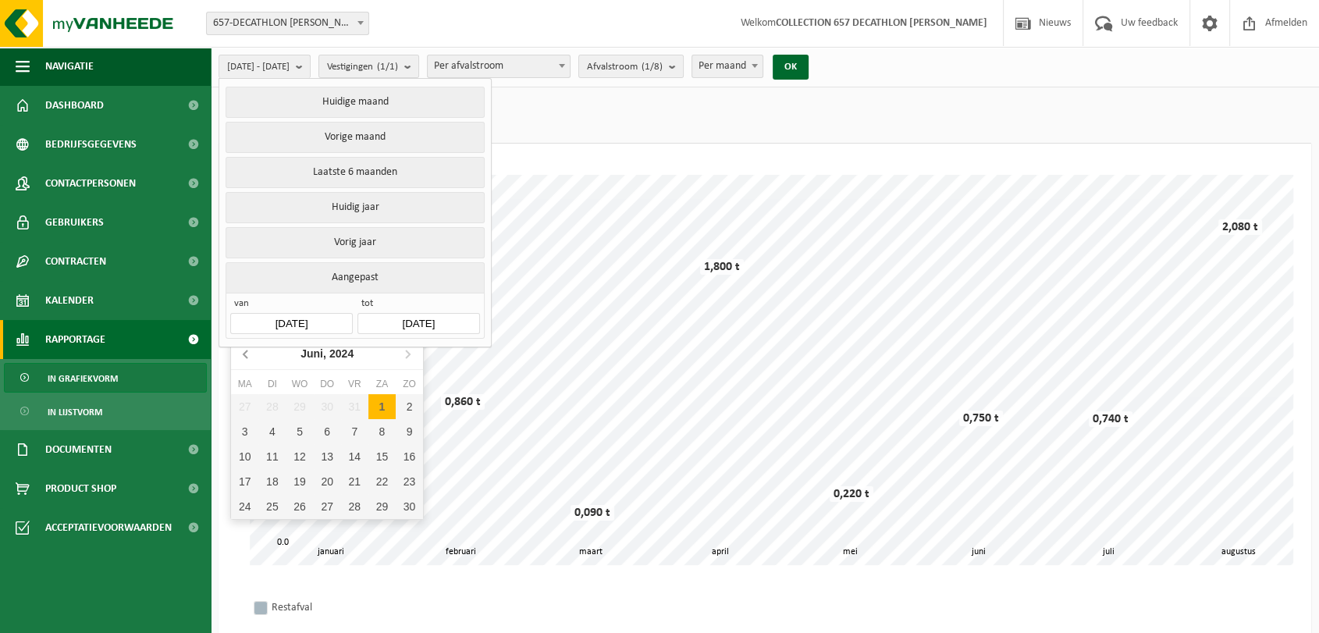
click at [240, 356] on icon at bounding box center [246, 353] width 25 height 25
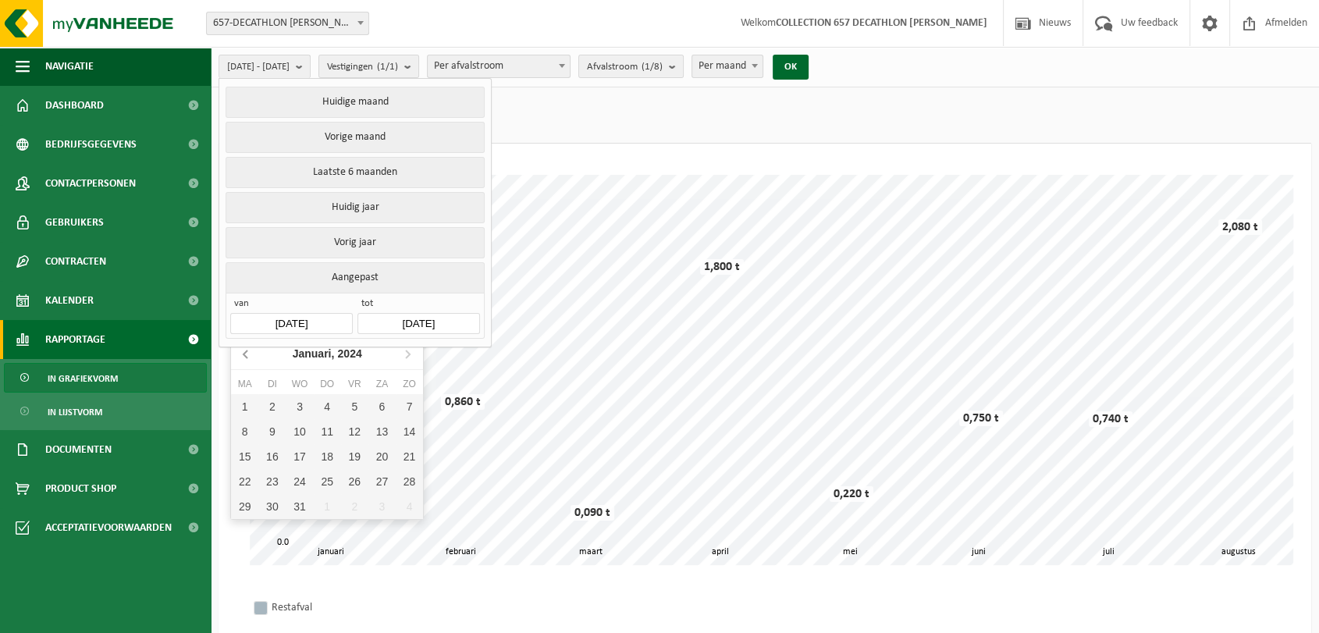
click at [240, 356] on icon at bounding box center [246, 353] width 25 height 25
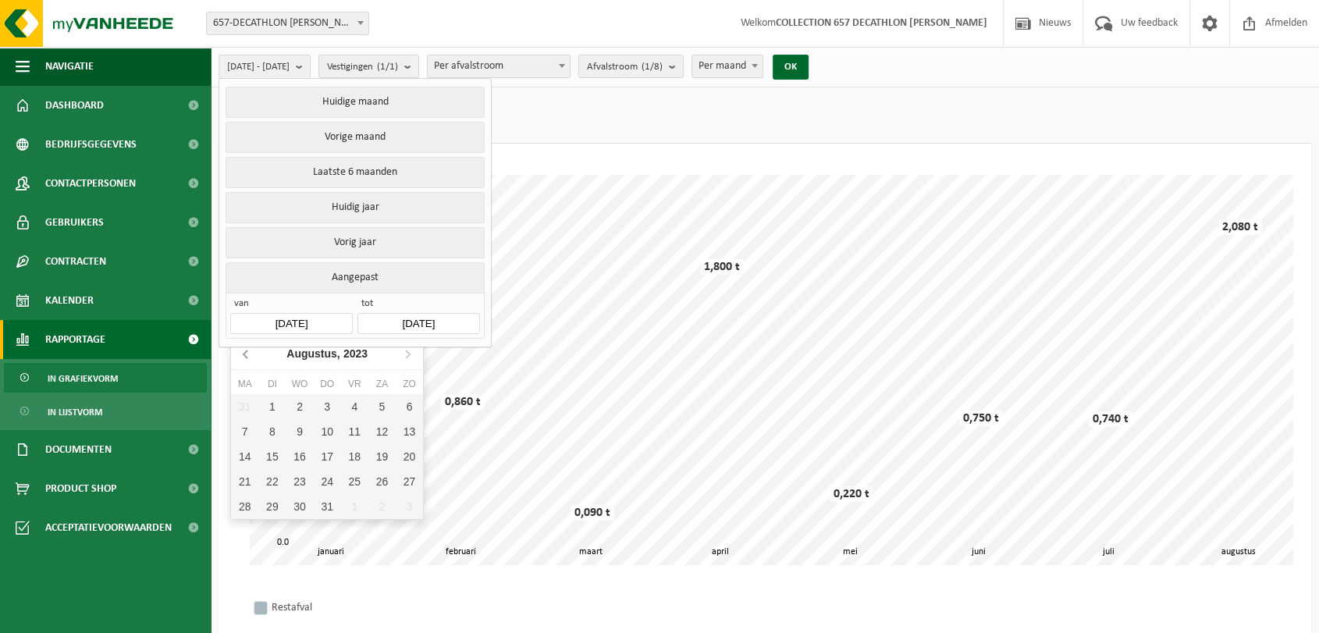
click at [240, 356] on icon at bounding box center [246, 353] width 25 height 25
click at [404, 357] on icon at bounding box center [407, 353] width 25 height 25
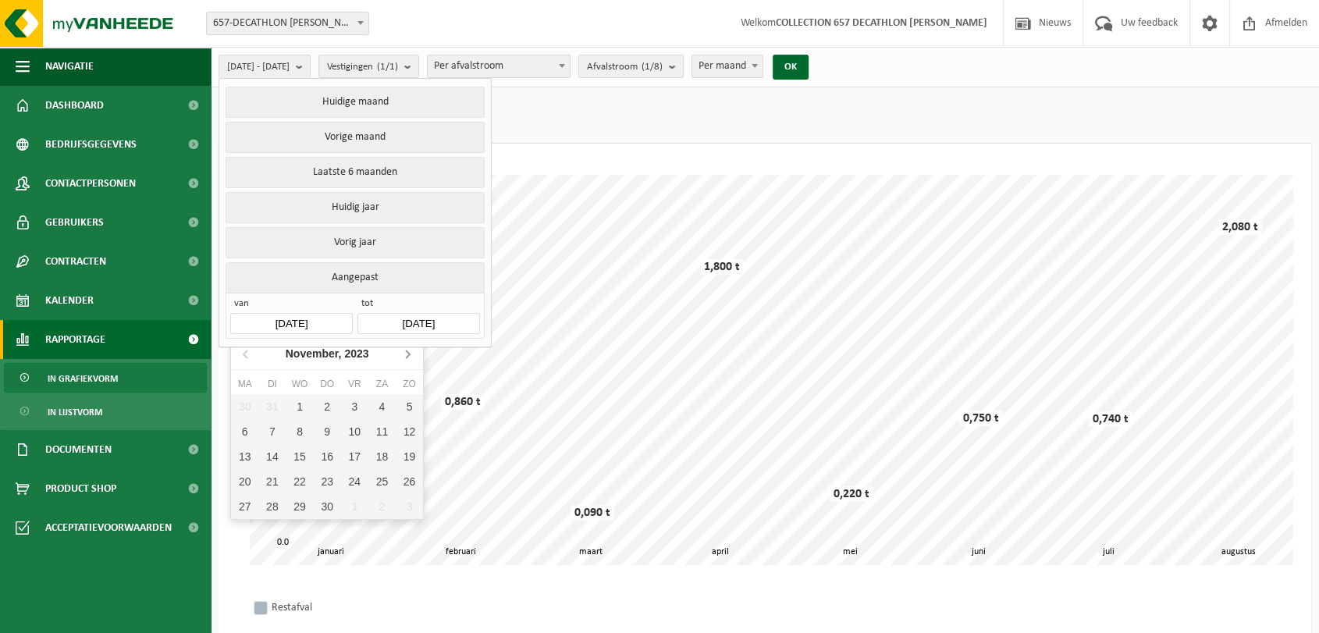
click at [404, 357] on icon at bounding box center [407, 353] width 25 height 25
click at [327, 399] on div "1" at bounding box center [327, 406] width 27 height 25
type input "[DATE]"
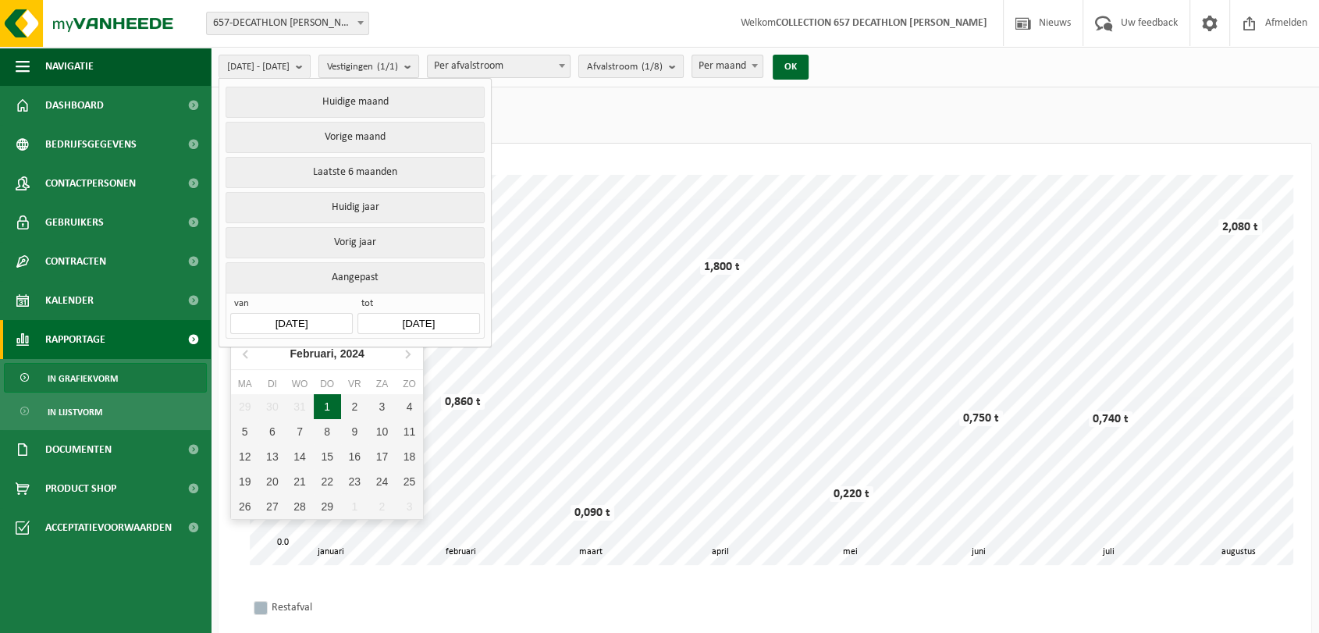
type input "[DATE]"
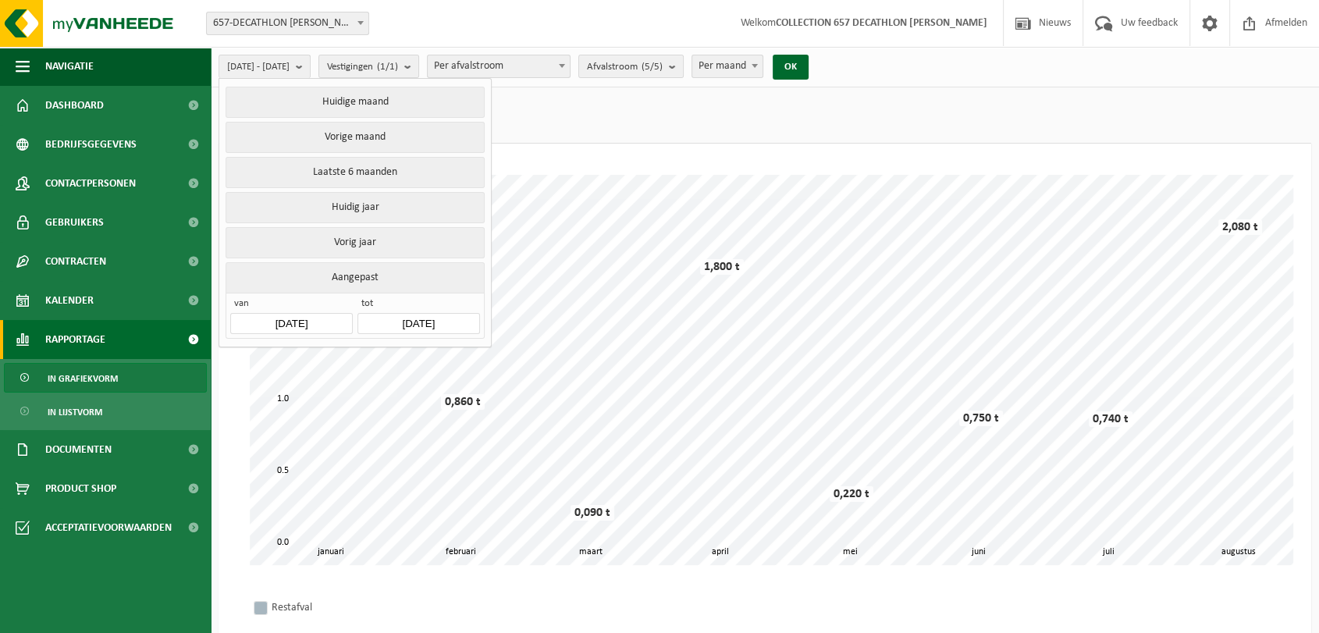
click at [409, 319] on input "[DATE]" at bounding box center [419, 323] width 122 height 21
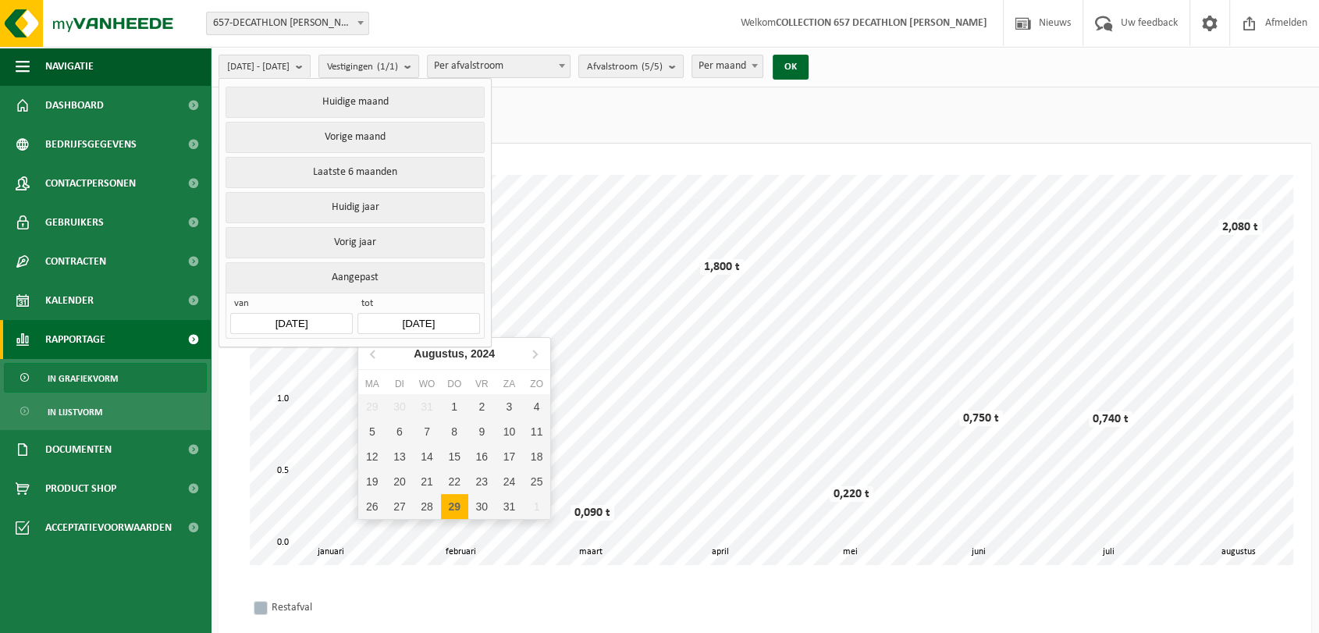
click at [458, 507] on div "29" at bounding box center [454, 506] width 27 height 25
type input "[DATE]"
click at [457, 500] on div "29" at bounding box center [454, 506] width 27 height 25
type input "[DATE]"
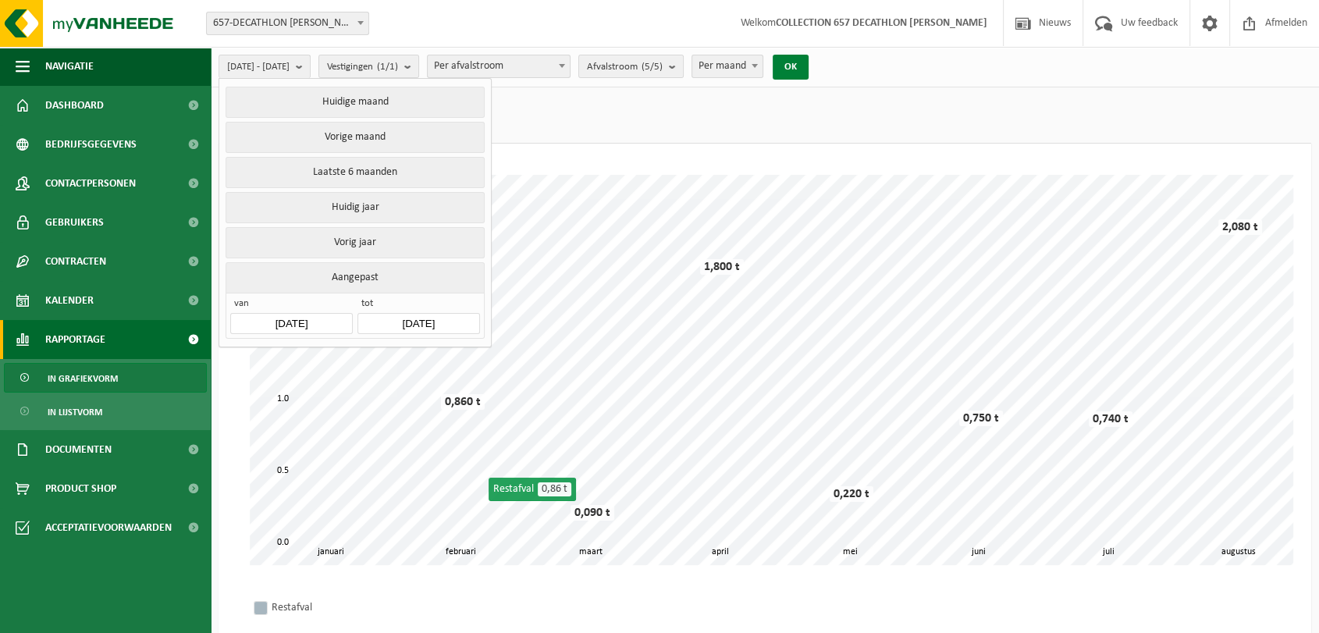
click at [809, 62] on button "OK" at bounding box center [791, 67] width 36 height 25
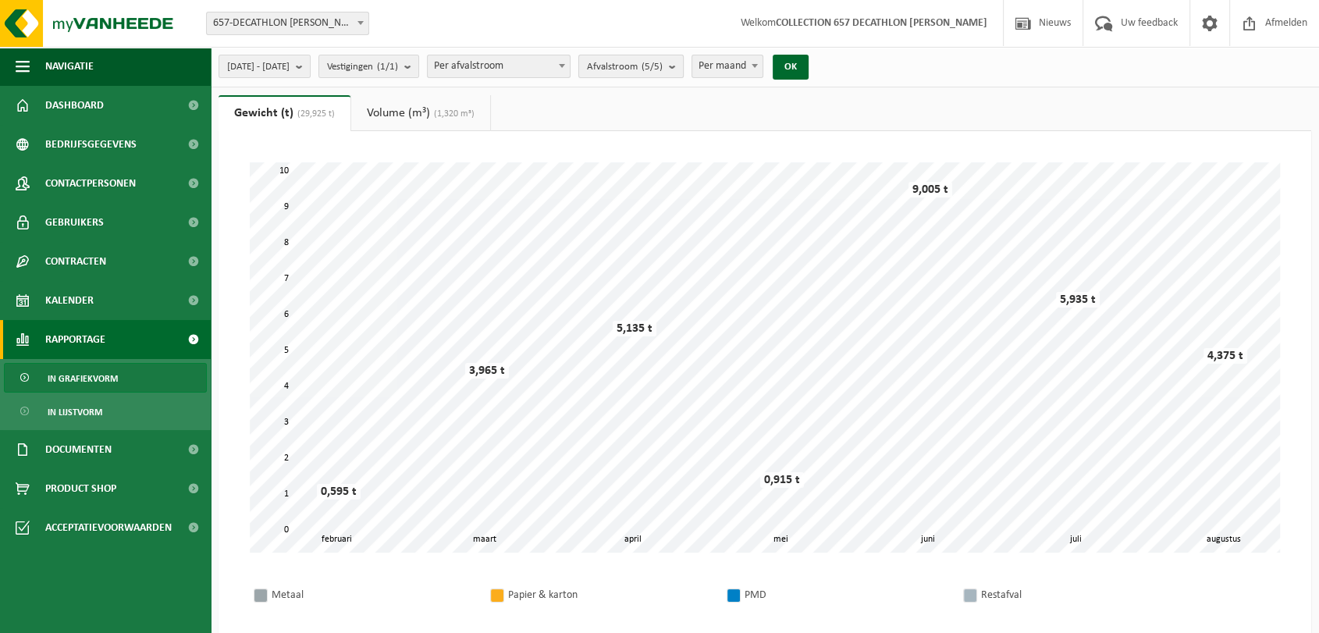
click at [663, 66] on count "(5/5)" at bounding box center [652, 67] width 21 height 10
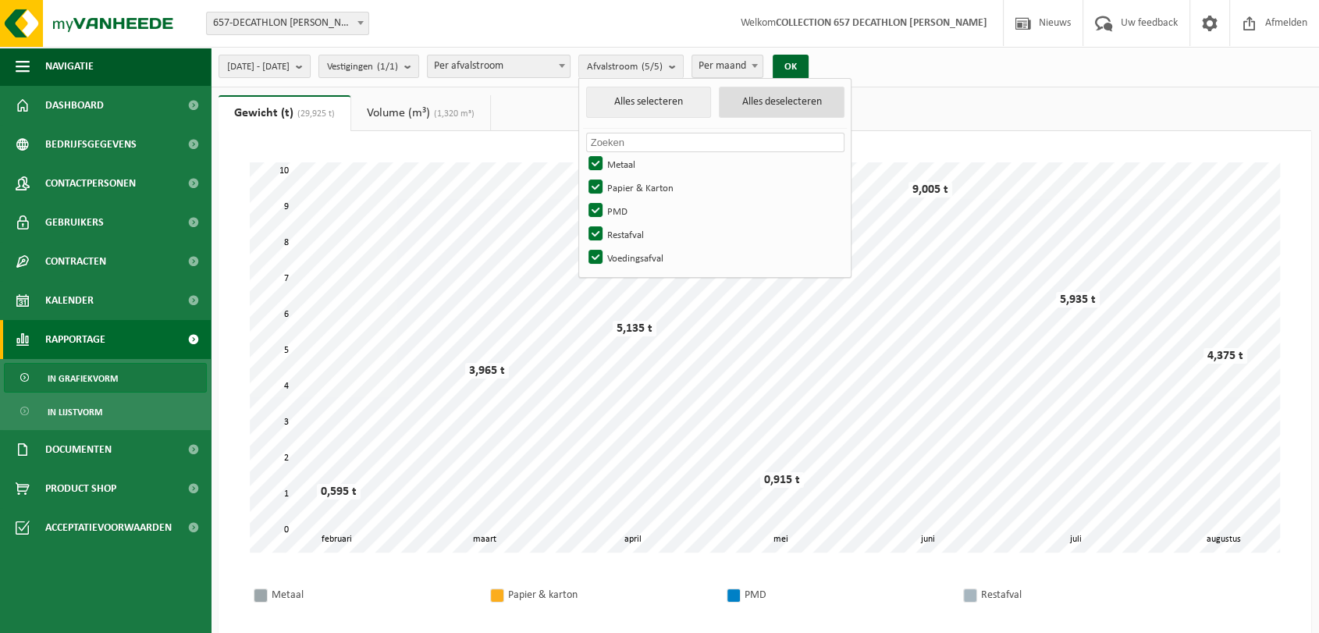
click at [812, 87] on button "Alles deselecteren" at bounding box center [782, 102] width 126 height 31
checkbox input "false"
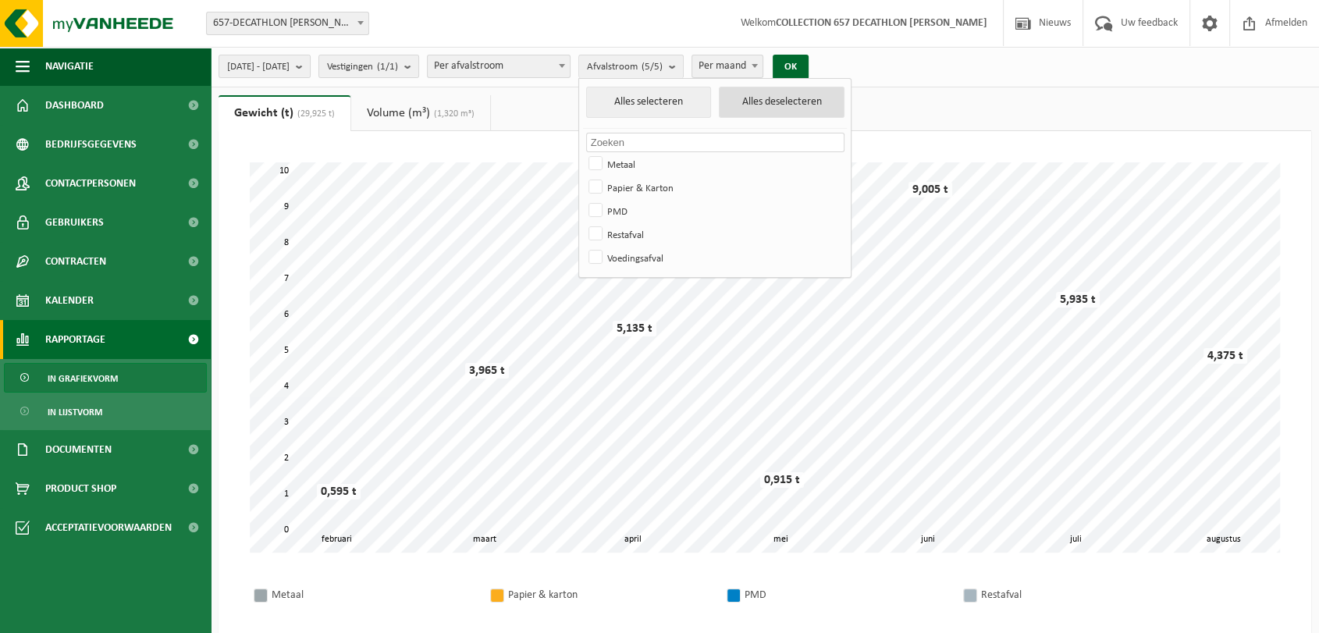
checkbox input "false"
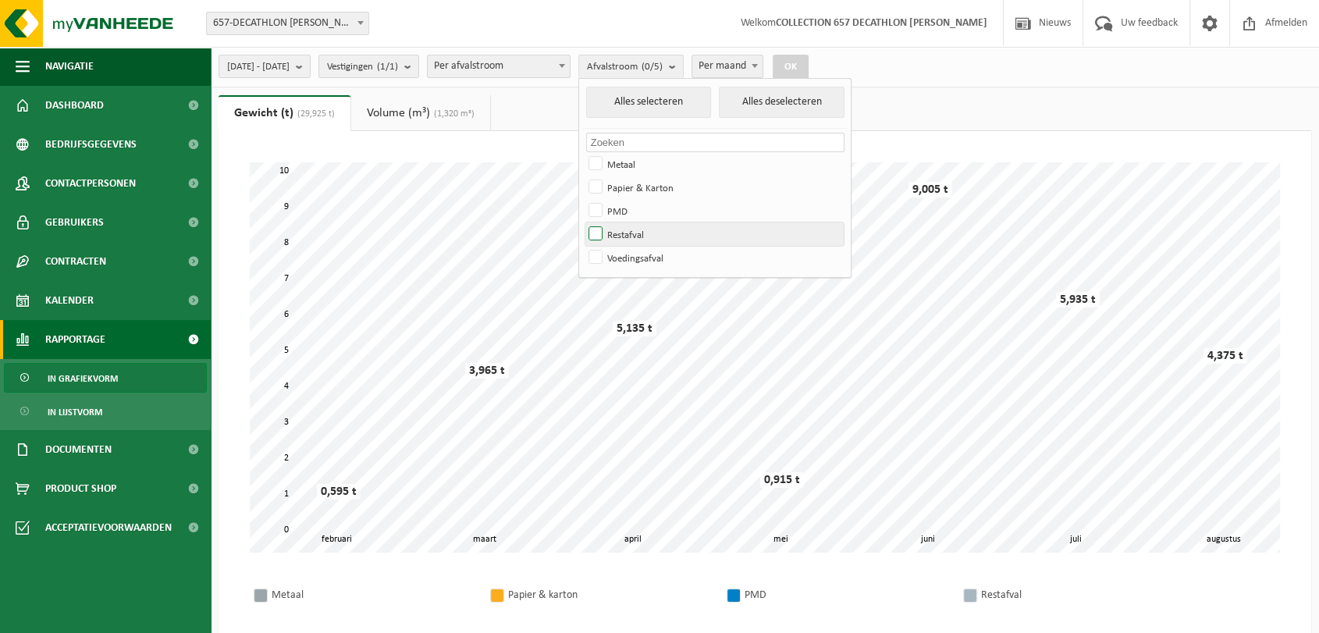
click at [636, 229] on label "Restafval" at bounding box center [714, 233] width 258 height 23
click at [583, 222] on input "Restafval" at bounding box center [582, 222] width 1 height 1
checkbox input "true"
click at [809, 62] on button "OK" at bounding box center [791, 67] width 36 height 25
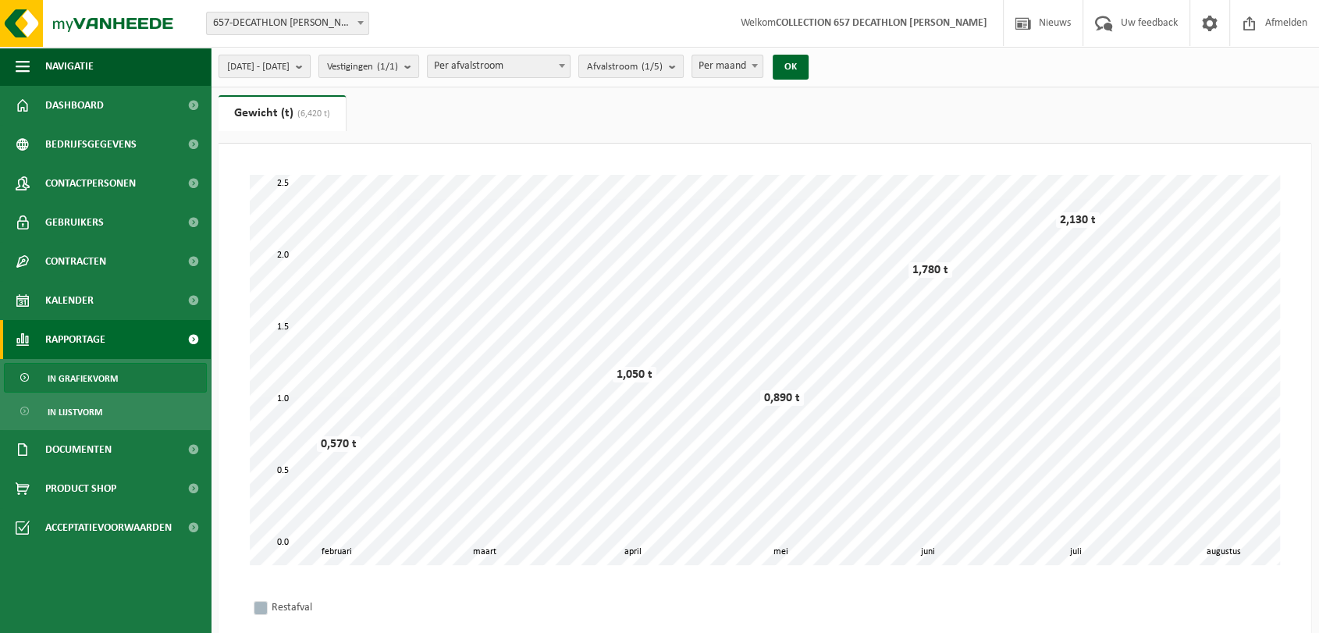
click at [290, 68] on span "[DATE] - [DATE]" at bounding box center [258, 66] width 62 height 23
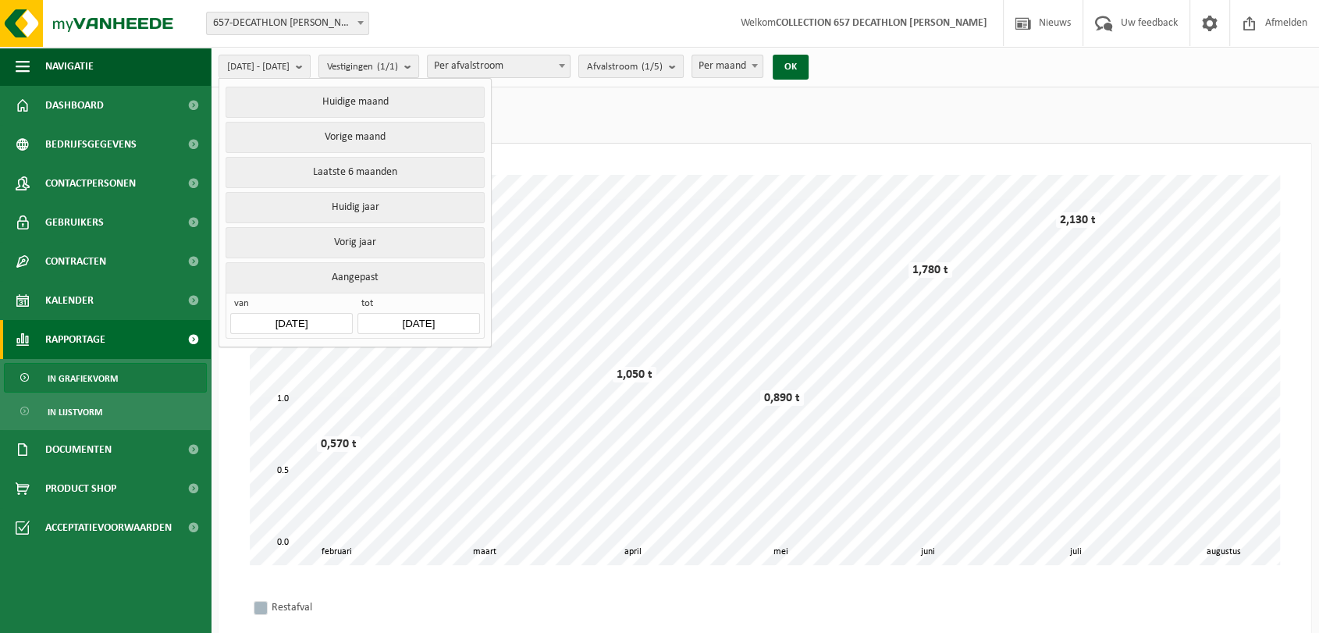
click at [310, 314] on input "[DATE]" at bounding box center [291, 323] width 122 height 21
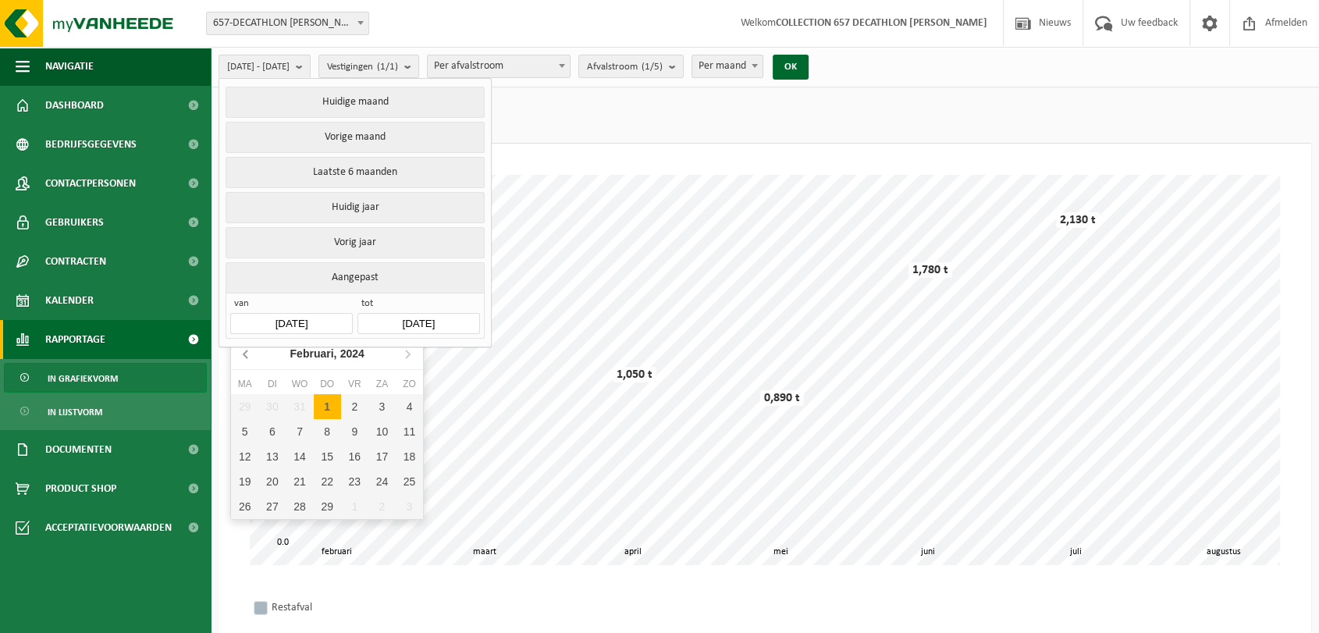
click at [250, 348] on icon at bounding box center [246, 353] width 25 height 25
click at [247, 410] on div "1" at bounding box center [244, 406] width 27 height 25
type input "[DATE]"
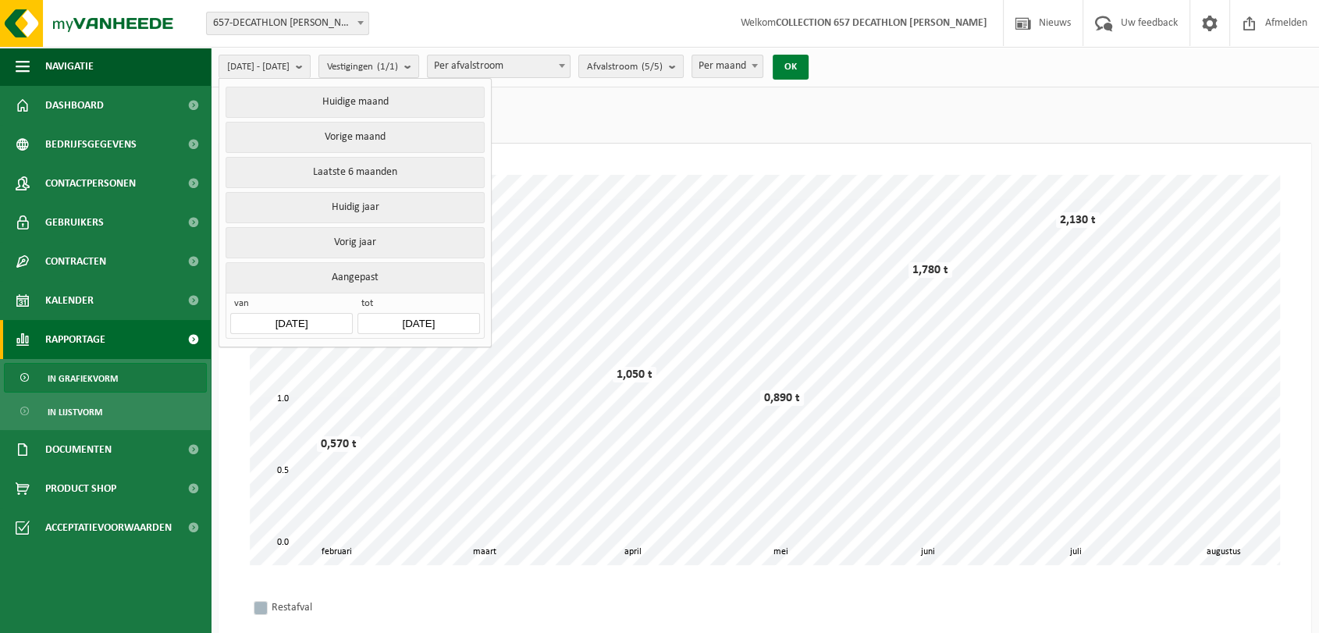
click at [809, 71] on button "OK" at bounding box center [791, 67] width 36 height 25
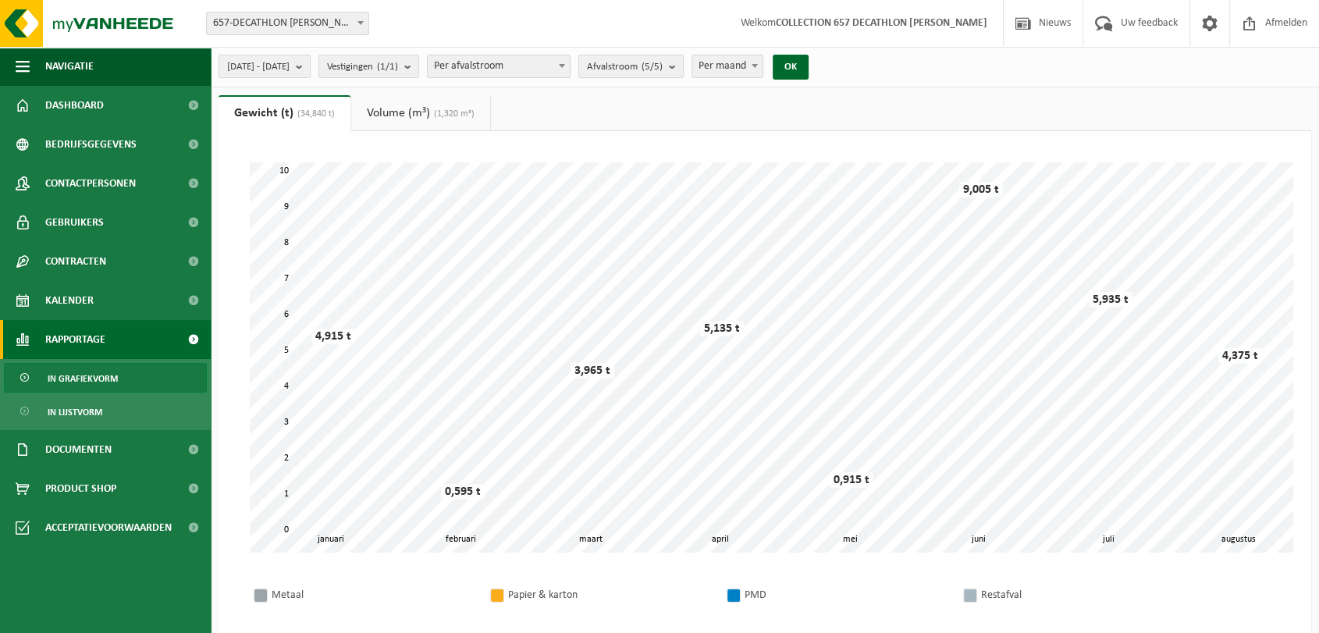
click at [663, 59] on span "Afvalstroom (5/5)" at bounding box center [625, 66] width 76 height 23
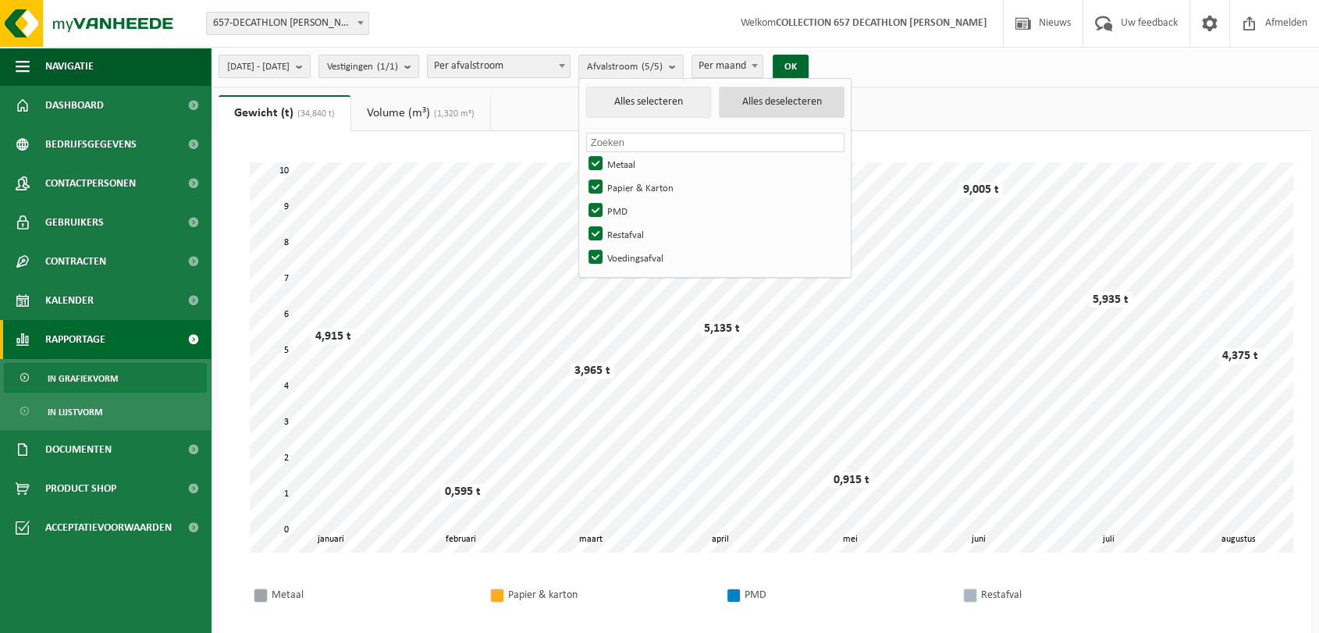
click at [812, 115] on button "Alles deselecteren" at bounding box center [782, 102] width 126 height 31
checkbox input "false"
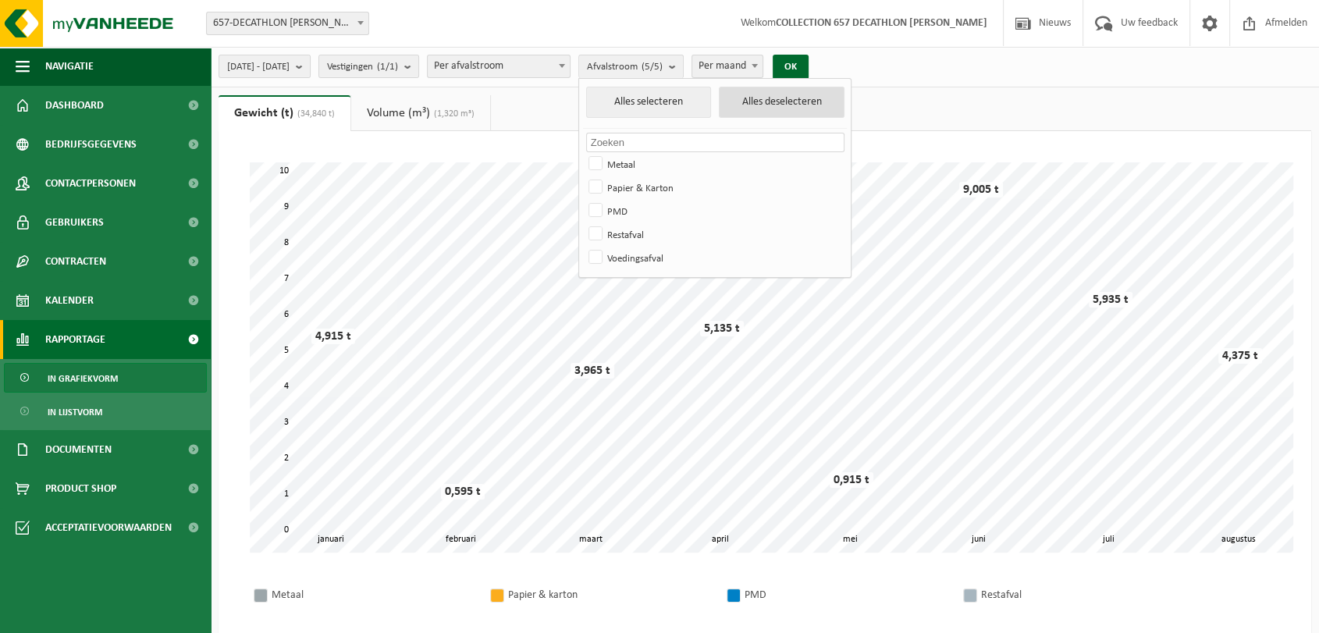
checkbox input "false"
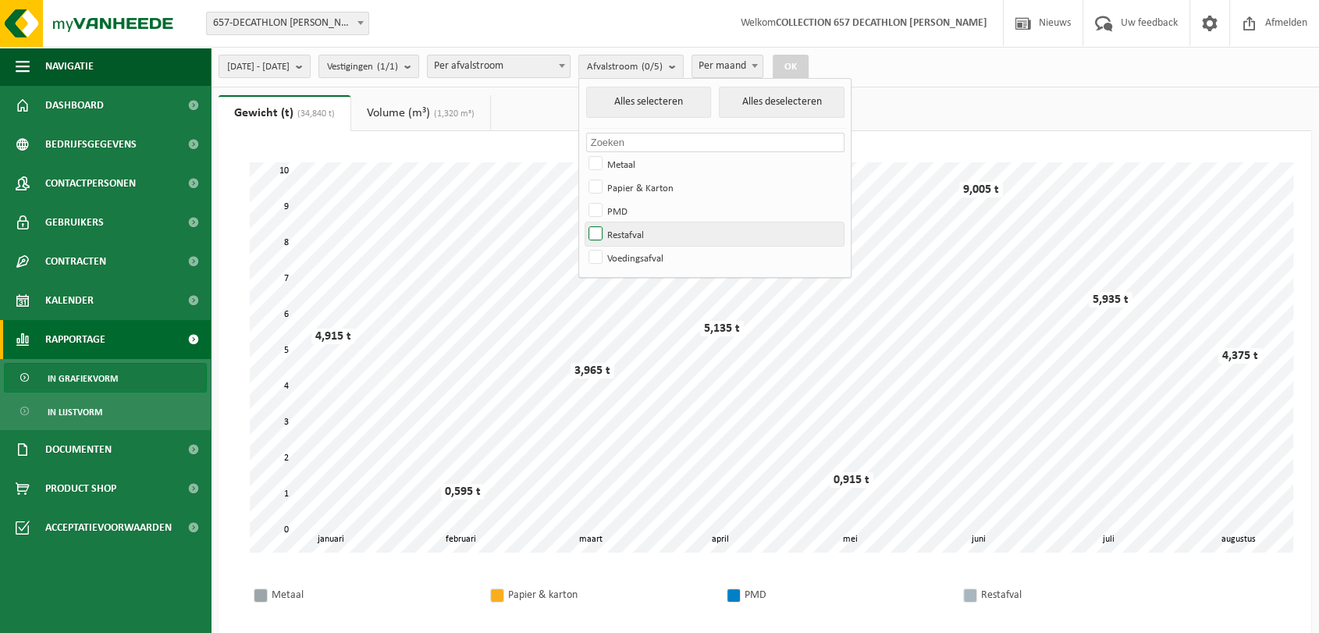
click at [637, 238] on label "Restafval" at bounding box center [714, 233] width 258 height 23
click at [583, 222] on input "Restafval" at bounding box center [582, 222] width 1 height 1
checkbox input "true"
click at [809, 57] on button "OK" at bounding box center [791, 67] width 36 height 25
